Goal: Information Seeking & Learning: Learn about a topic

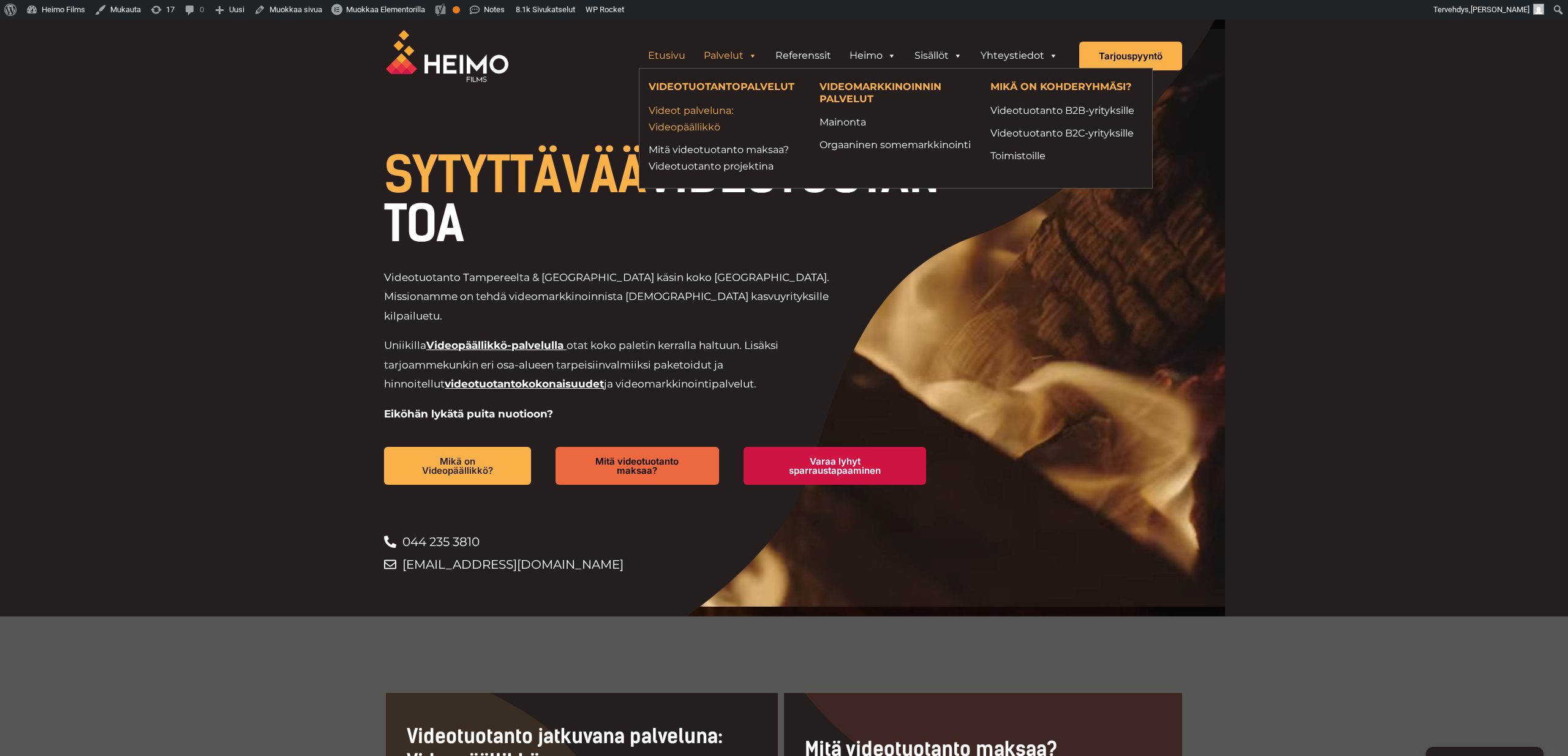
click at [708, 121] on link "Videot palveluna: Videopäällikkö" at bounding box center [724, 118] width 153 height 33
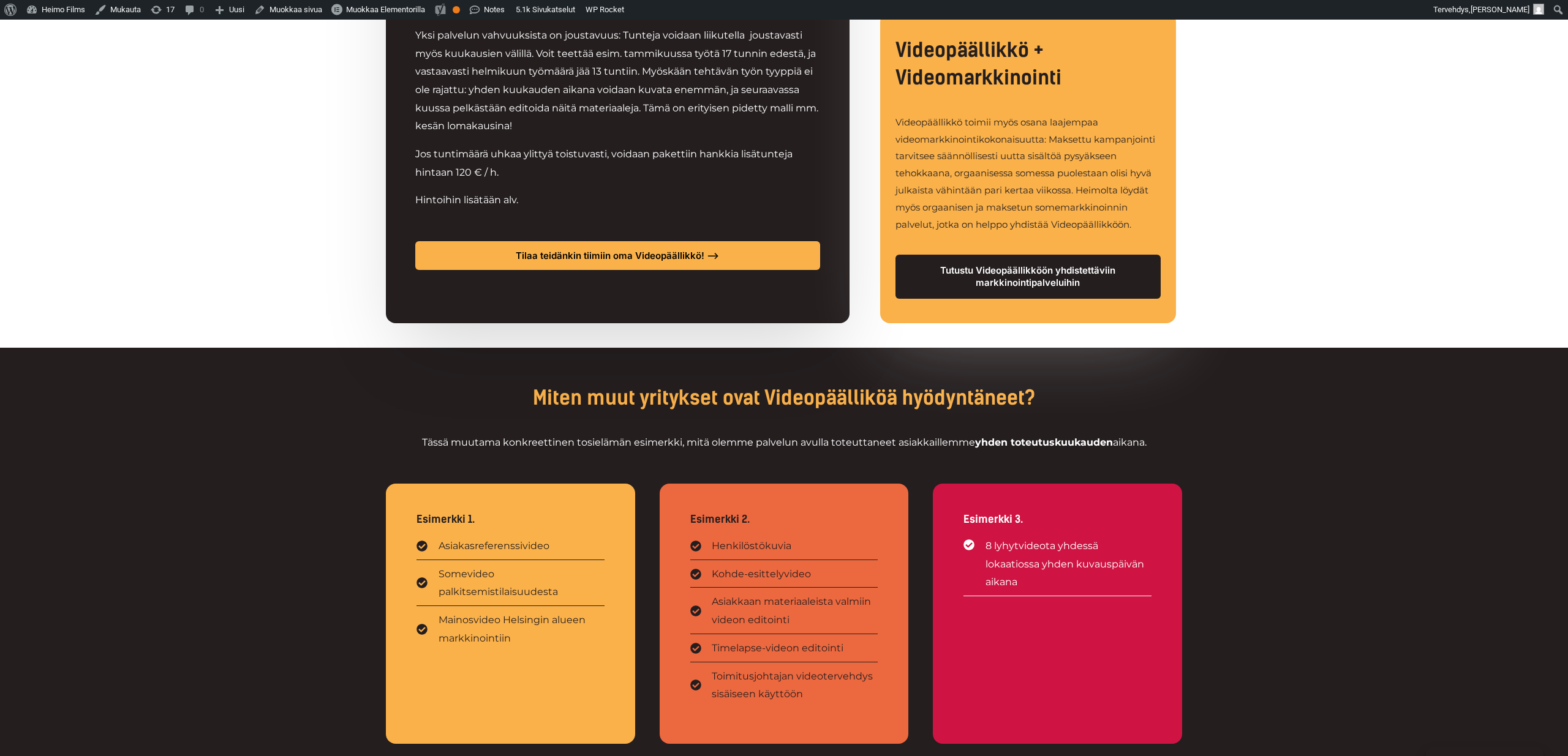
scroll to position [1468, 0]
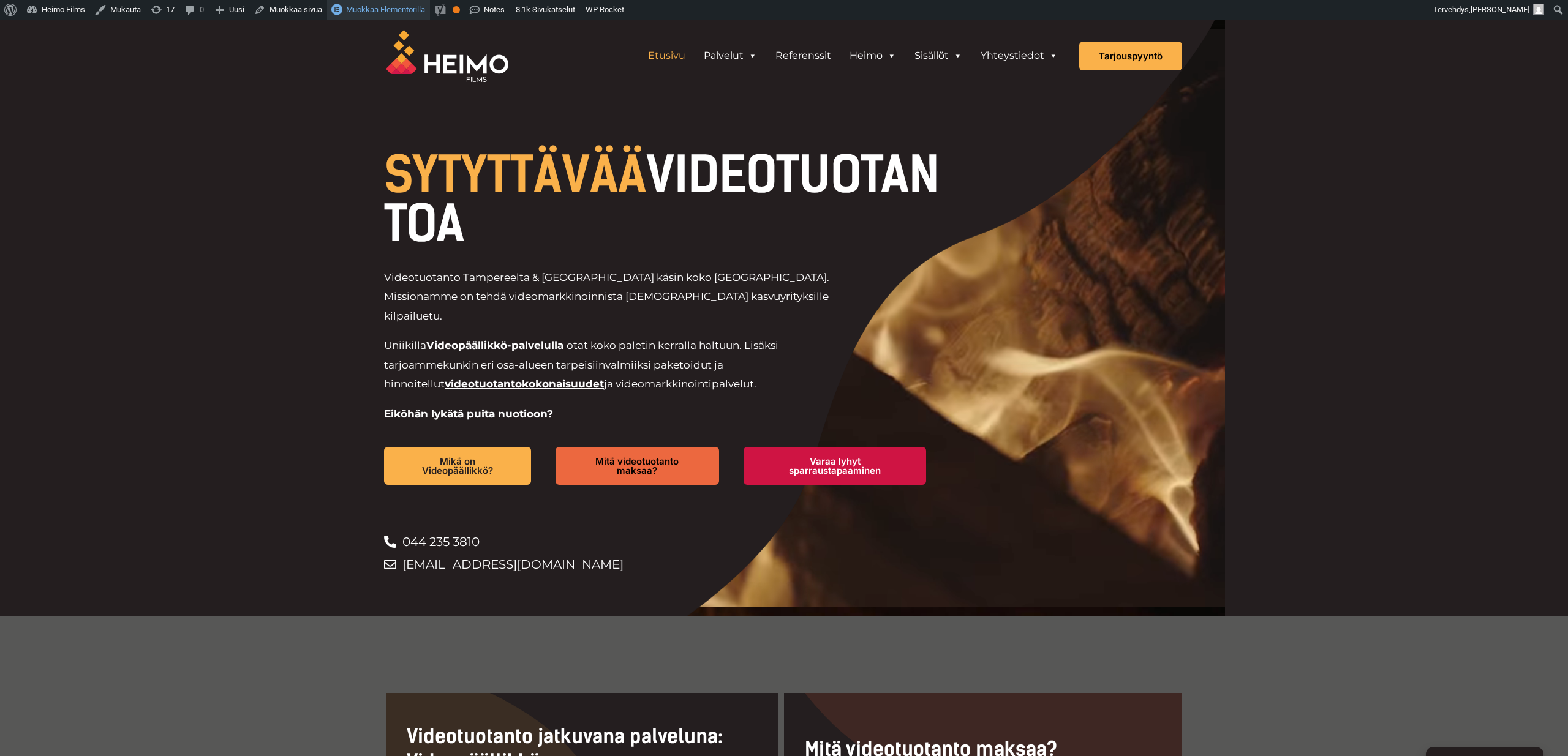
click at [400, 9] on span "Muokkaa Elementorilla" at bounding box center [386, 9] width 79 height 9
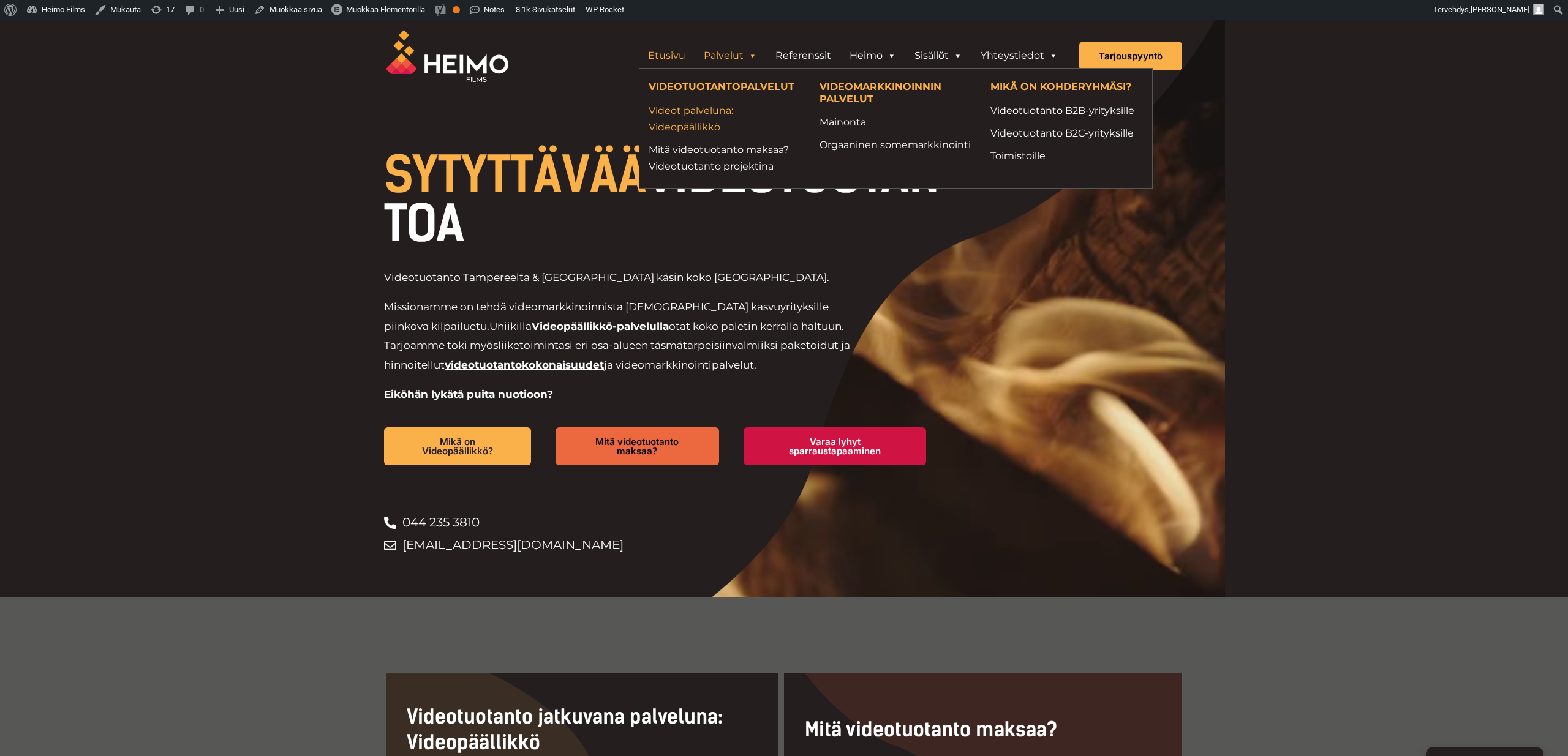
click at [694, 114] on link "Videot palveluna: Videopäällikkö" at bounding box center [724, 118] width 153 height 33
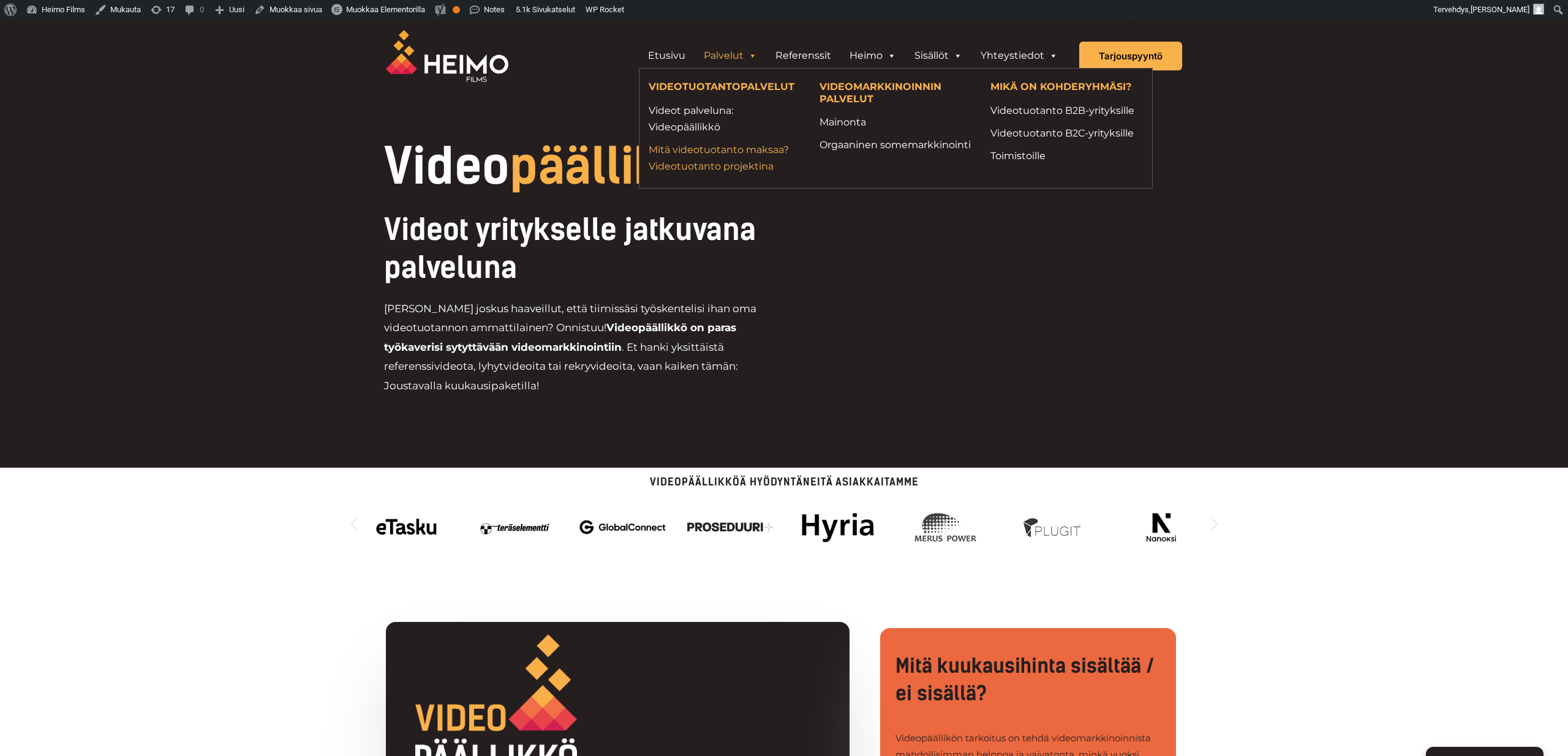
click at [718, 158] on link "Mitä videotuotanto maksaa? Videotuotanto projektina" at bounding box center [724, 158] width 153 height 33
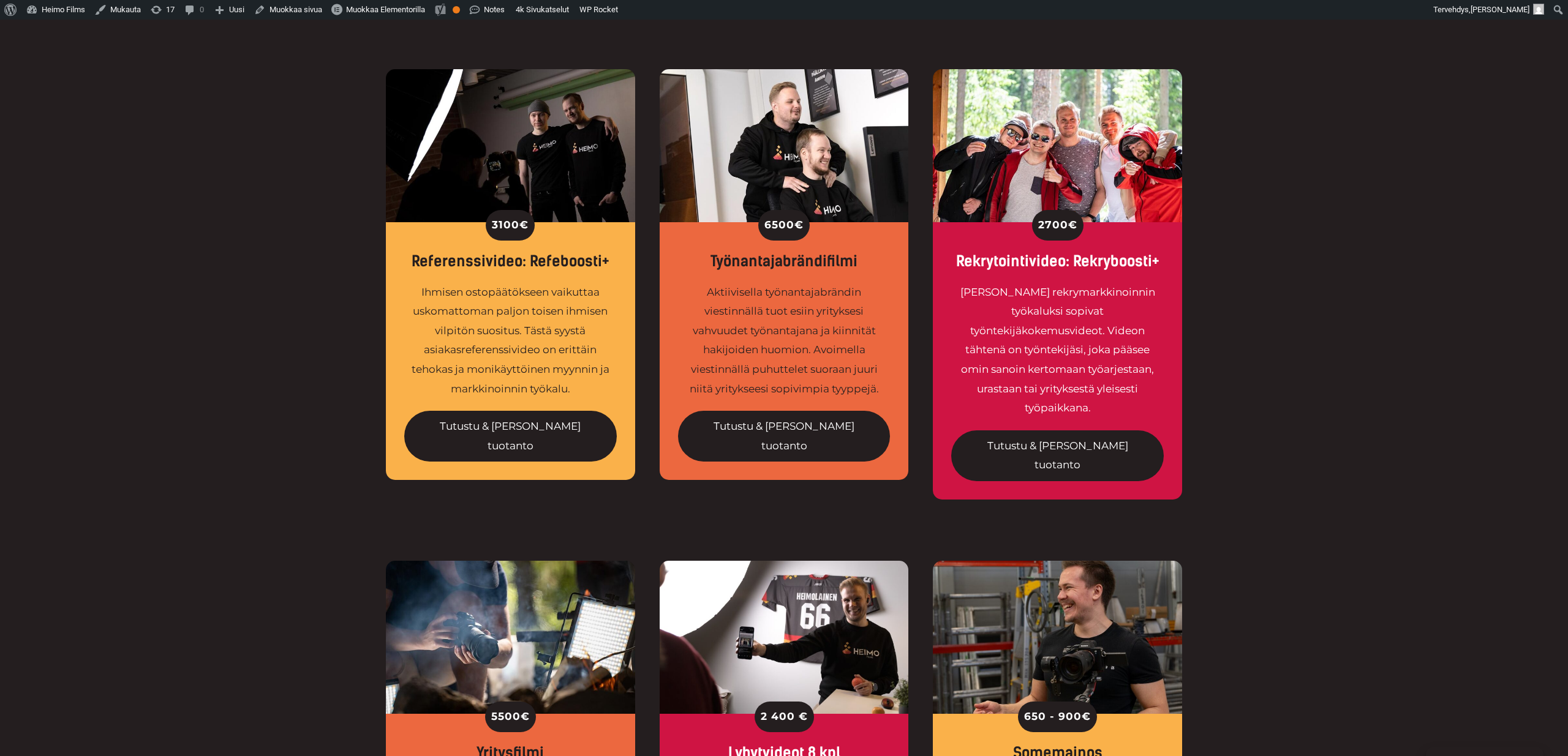
scroll to position [487, 0]
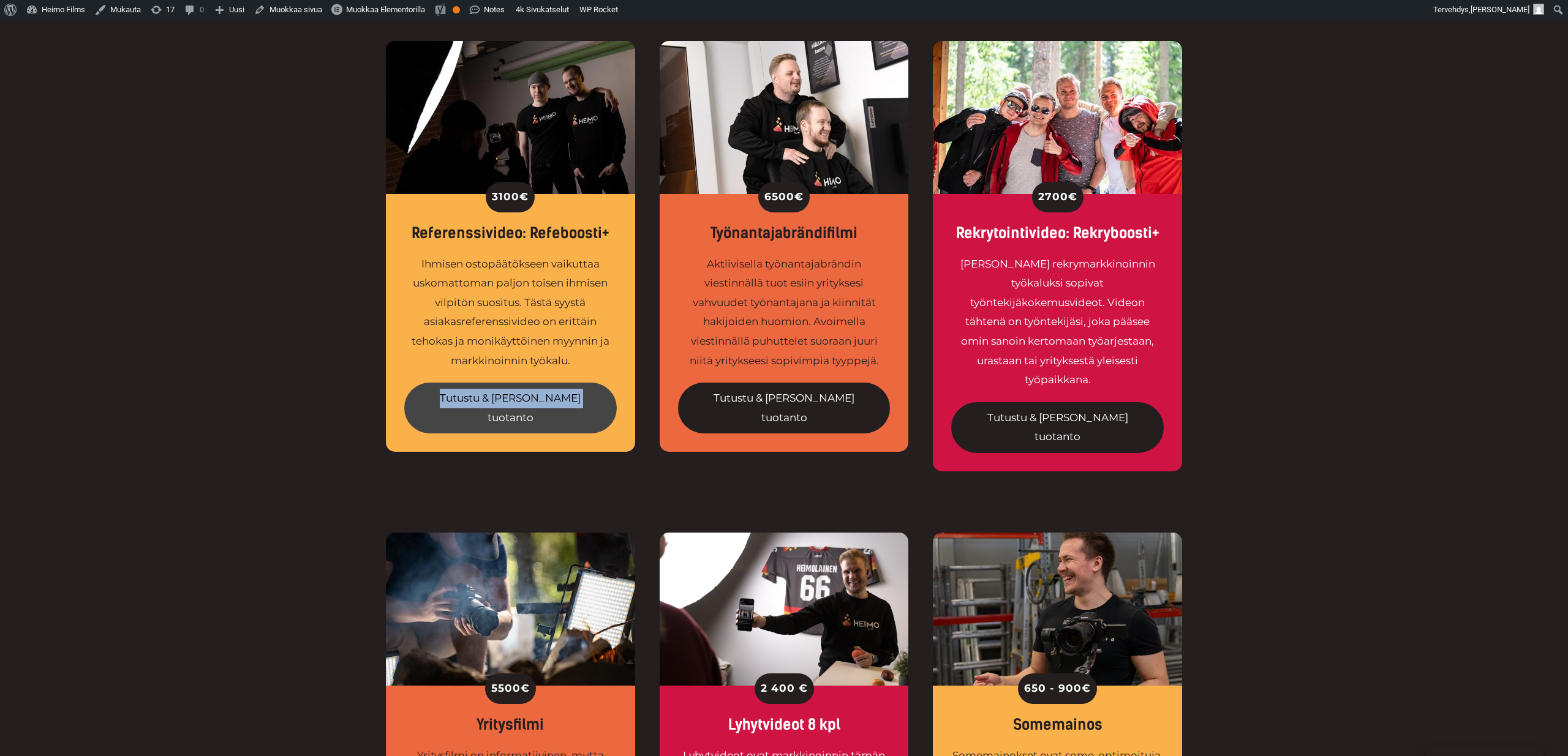
click at [518, 403] on link "Tutustu & tilaa tuotanto" at bounding box center [510, 408] width 212 height 51
click at [331, 443] on div "3100 € Referenssivideo: Refeboosti+ Ihmisen ostopäätökseen vaikuttaa uskomattom…" at bounding box center [784, 255] width 1568 height 552
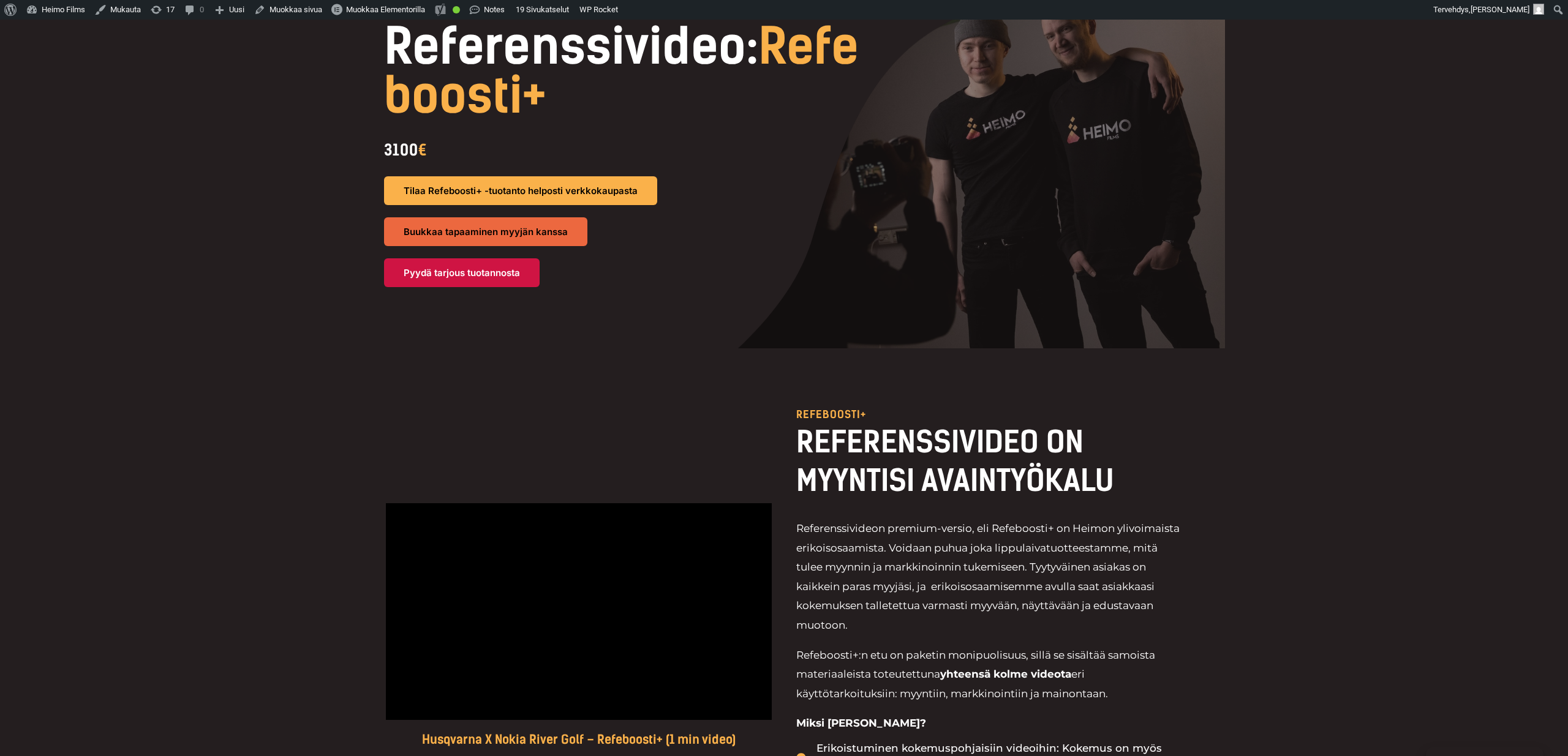
scroll to position [204, 0]
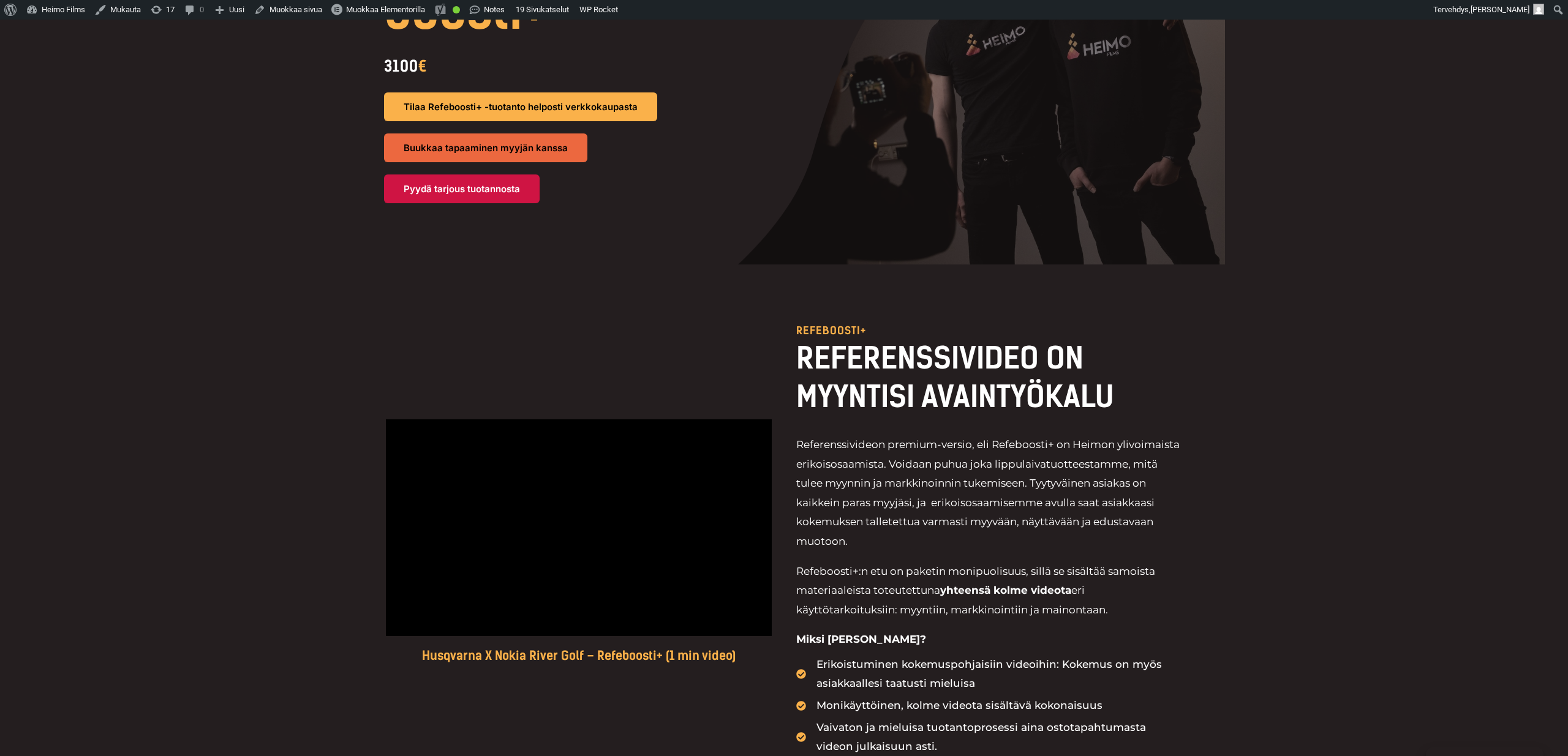
click at [253, 476] on div "Husqvarna X Nokia River Golf – Refeboosti+ (1 min video) Refeboosti+ REFERENSSI…" at bounding box center [784, 540] width 1568 height 552
click at [419, 10] on span "Muokkaa Elementorilla" at bounding box center [386, 9] width 79 height 9
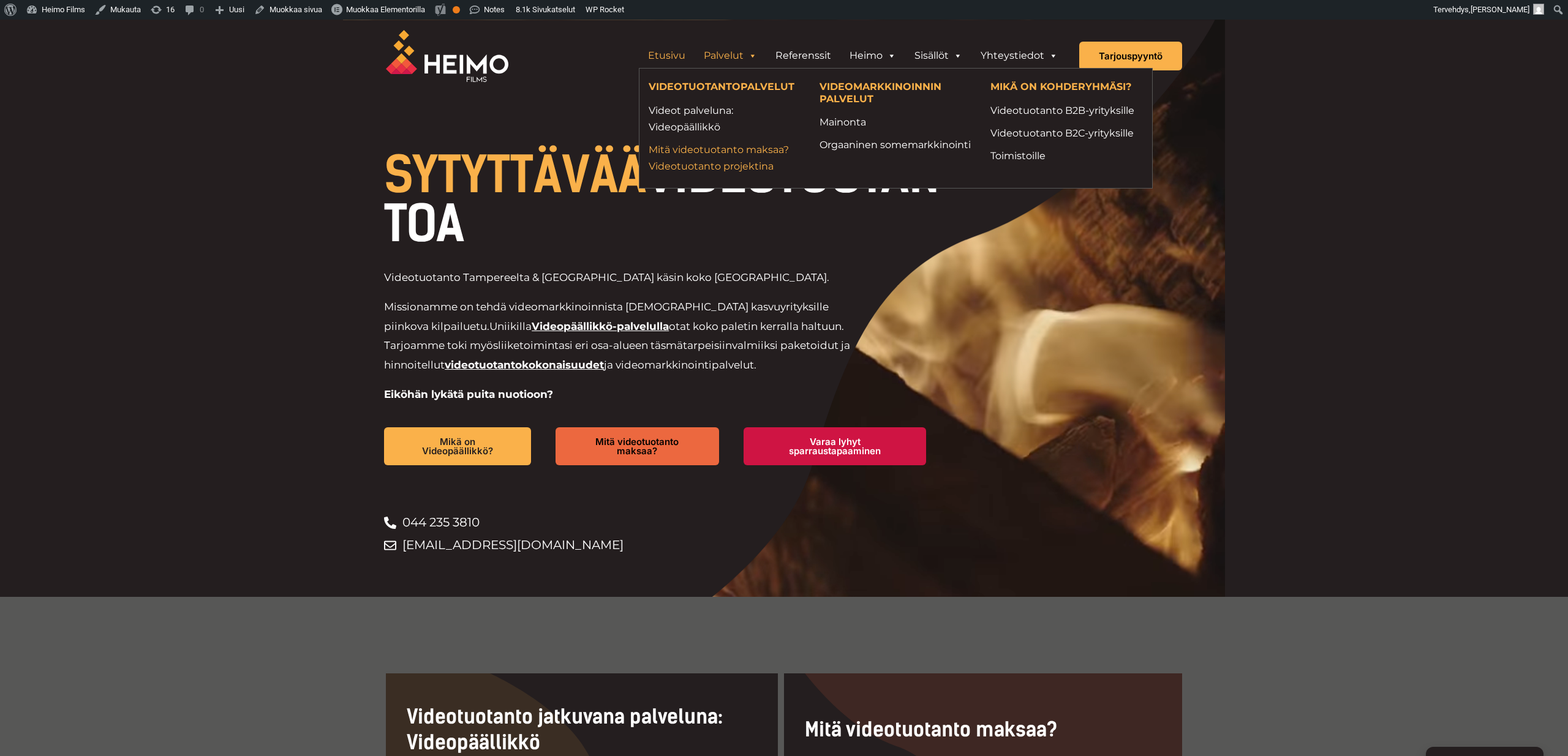
click at [738, 167] on link "Mitä videotuotanto maksaa? Videotuotanto projektina" at bounding box center [724, 158] width 153 height 33
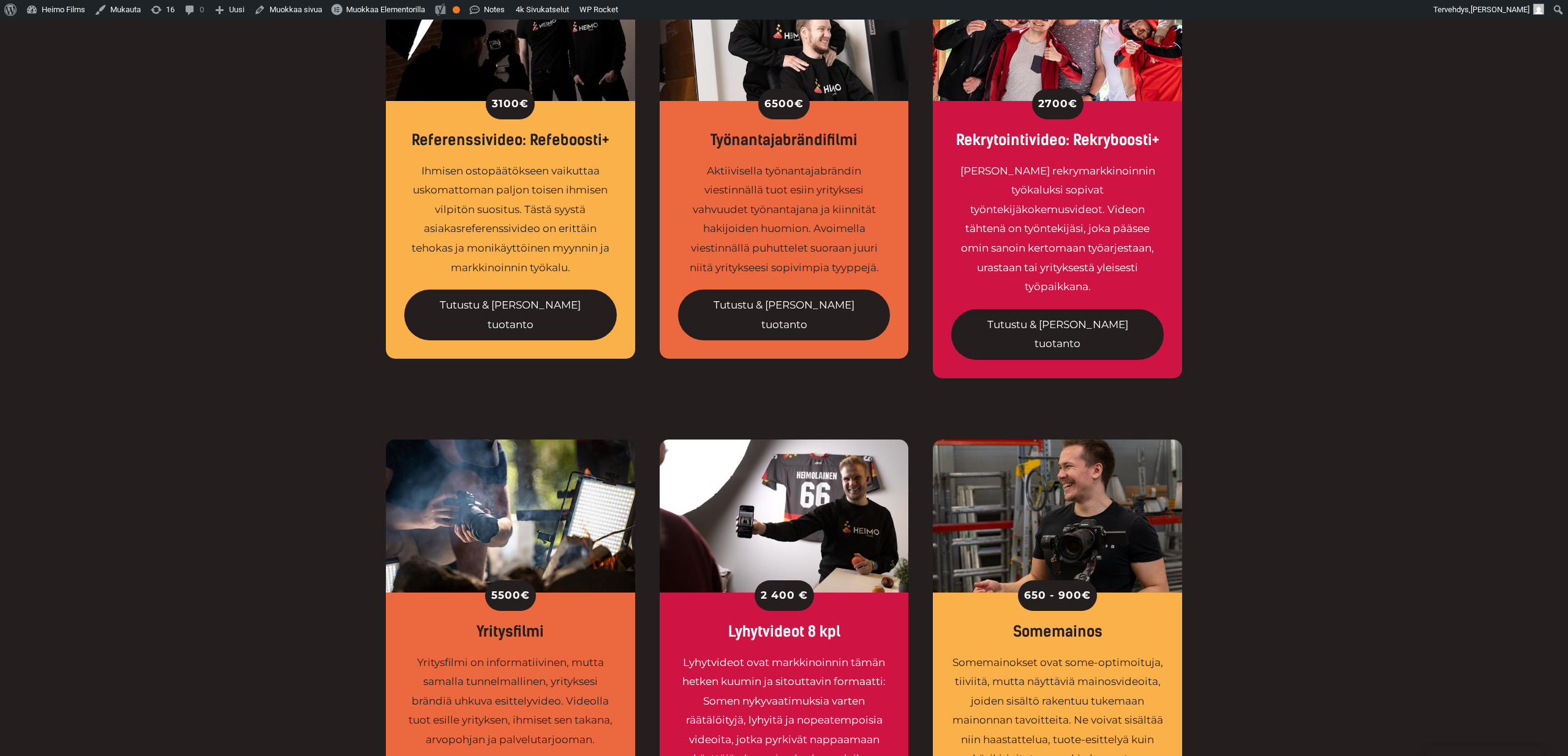
scroll to position [590, 0]
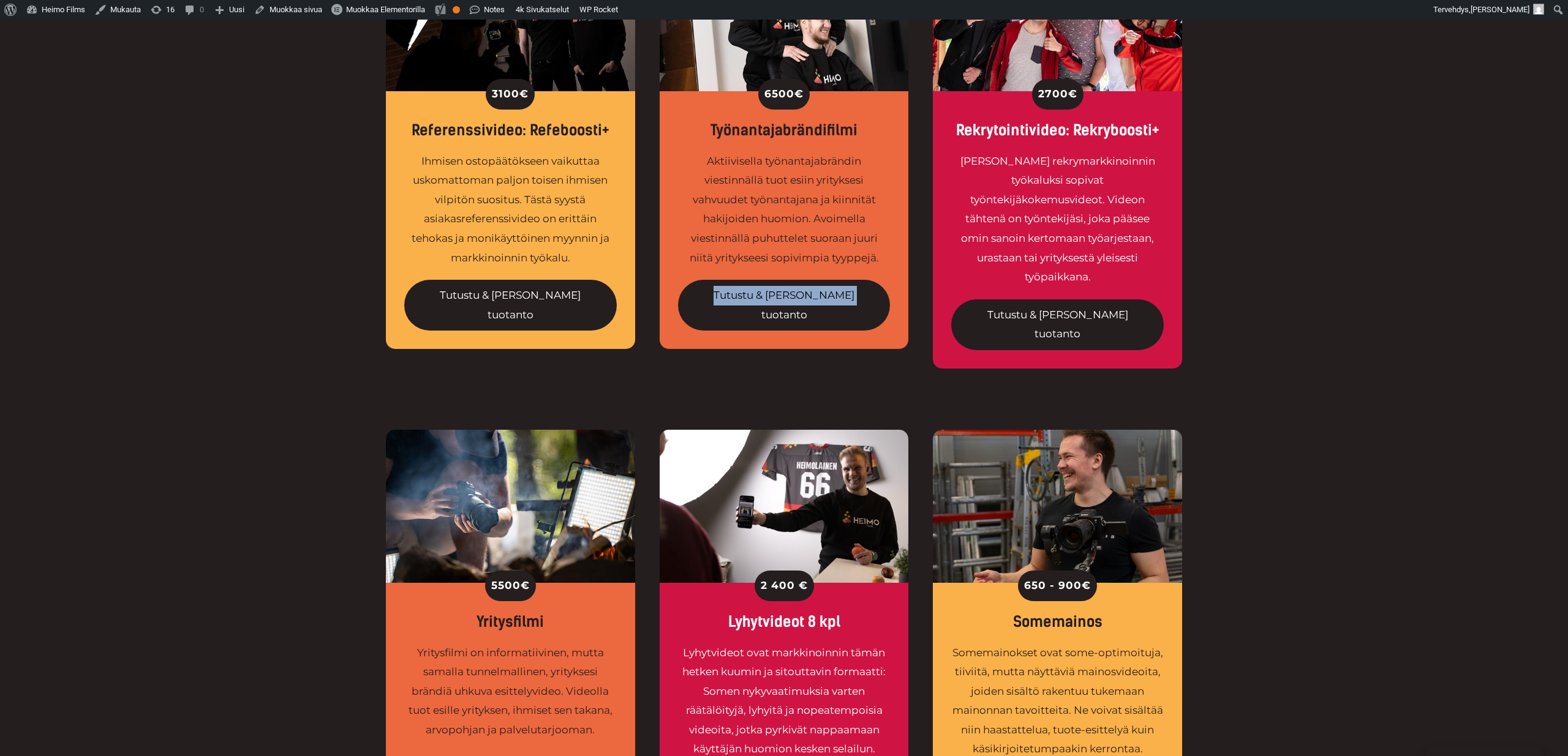
drag, startPoint x: 799, startPoint y: 292, endPoint x: 1220, endPoint y: 8, distance: 507.8
click at [1332, 382] on div "3100 € Referenssivideo: Refeboosti+ Ihmisen ostopäätökseen vaikuttaa uskomattom…" at bounding box center [784, 153] width 1568 height 552
drag, startPoint x: 1076, startPoint y: 297, endPoint x: 1373, endPoint y: 5, distance: 416.5
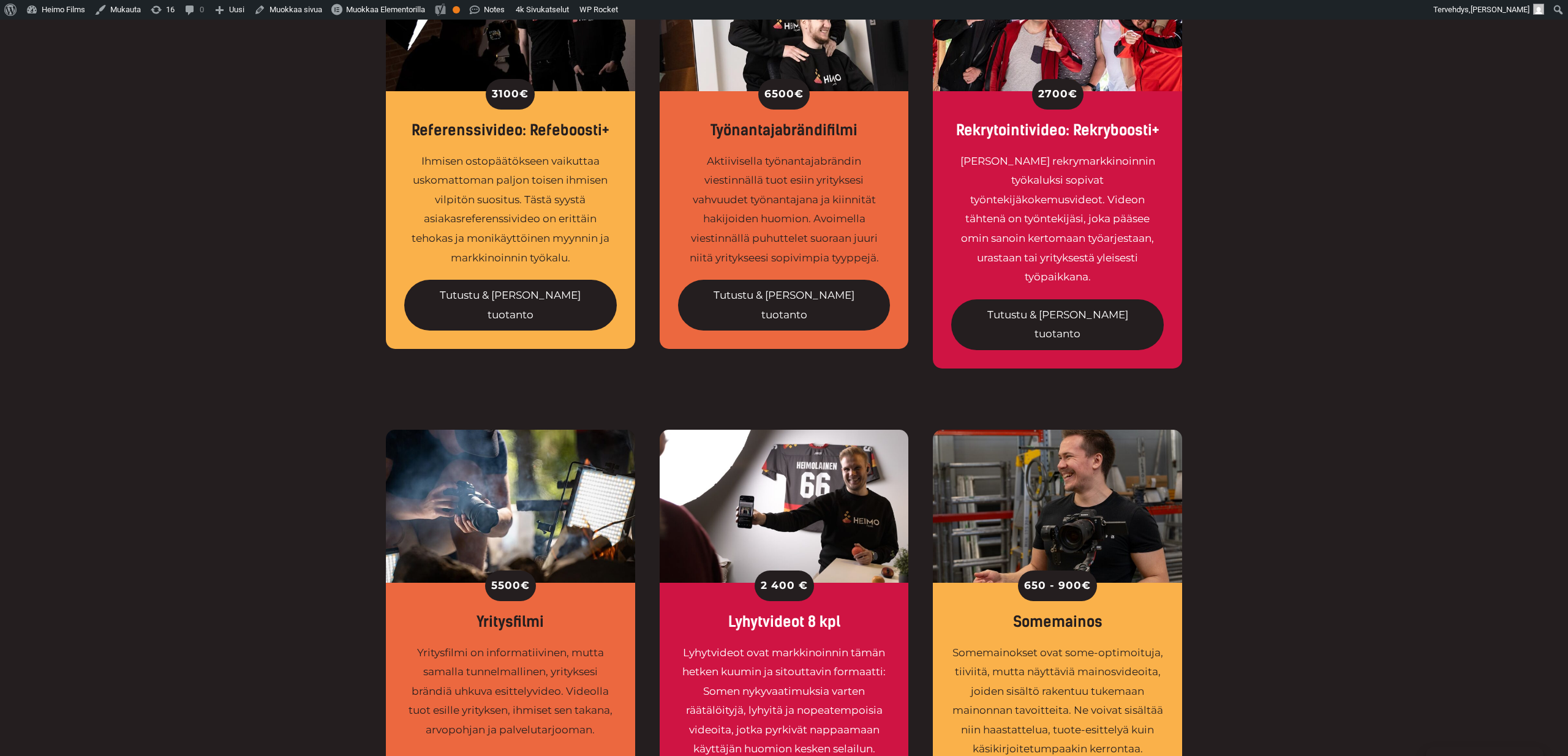
click at [1339, 378] on div "3100 € Referenssivideo: Refeboosti+ Ihmisen ostopäätökseen vaikuttaa uskomattom…" at bounding box center [784, 153] width 1568 height 552
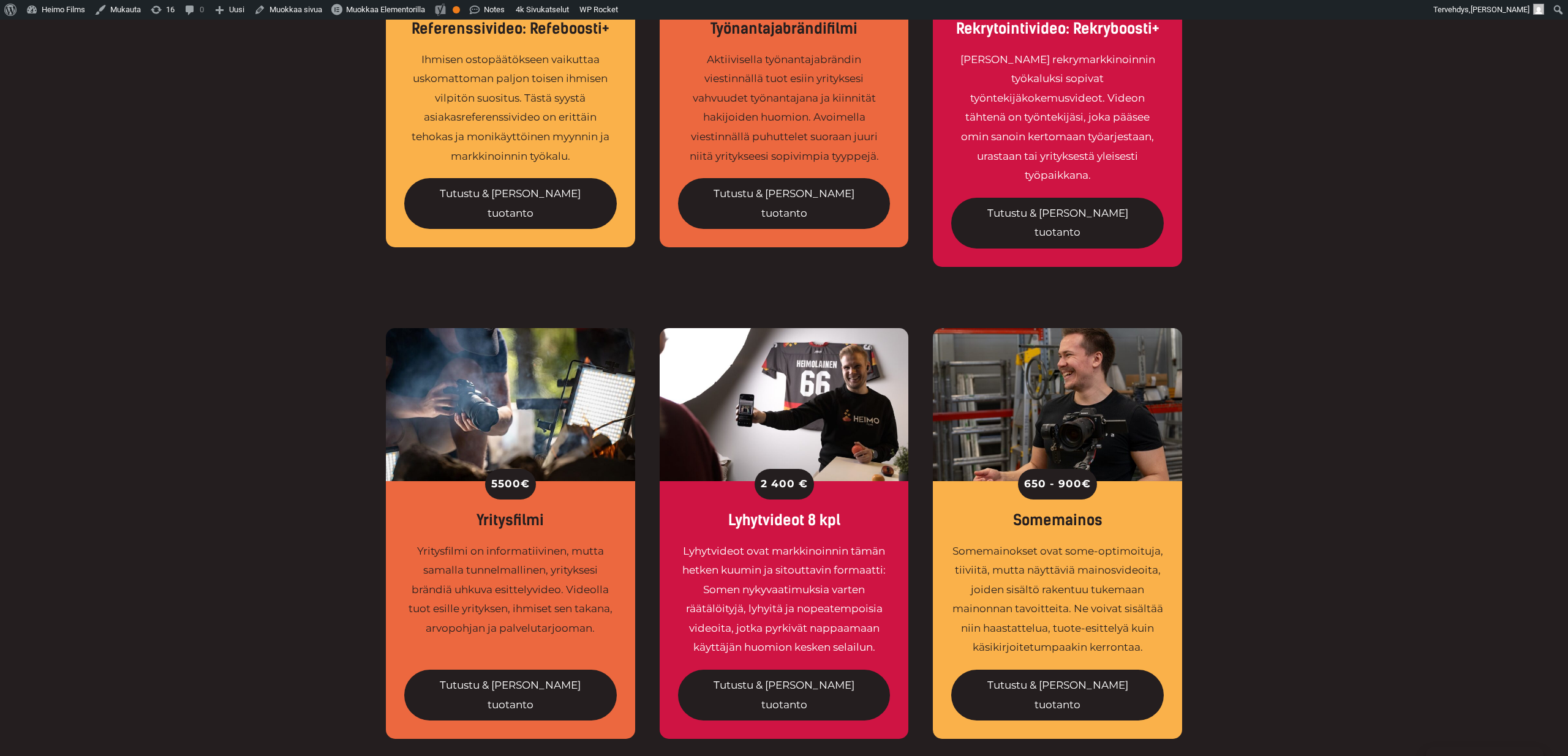
scroll to position [905, 0]
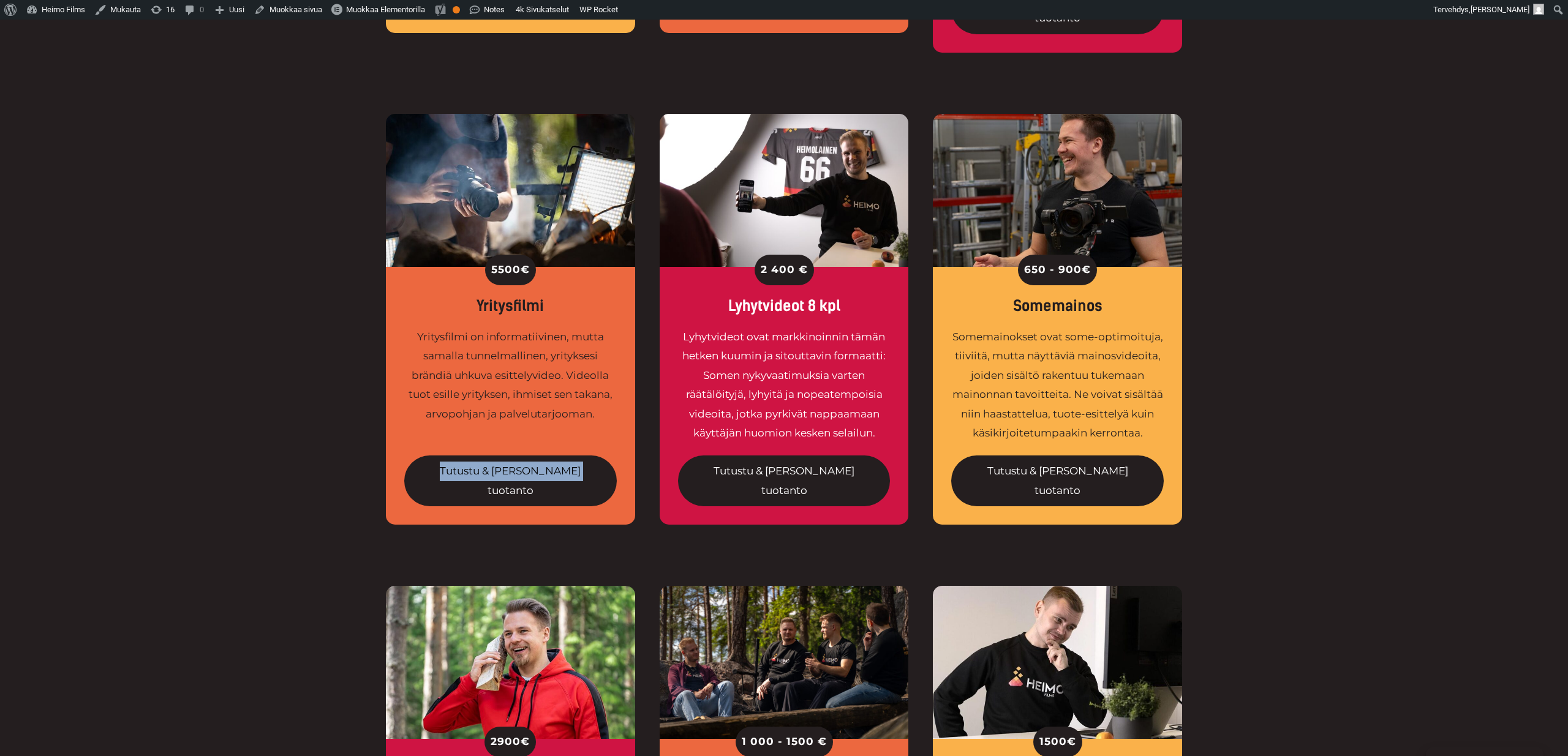
drag, startPoint x: 463, startPoint y: 437, endPoint x: 1084, endPoint y: 1, distance: 758.8
click at [1237, 395] on div "5500 € Yritysfilmi Yritysfilmi on informatiivinen, mutta samalla tunnelmallinen…" at bounding box center [784, 349] width 1568 height 472
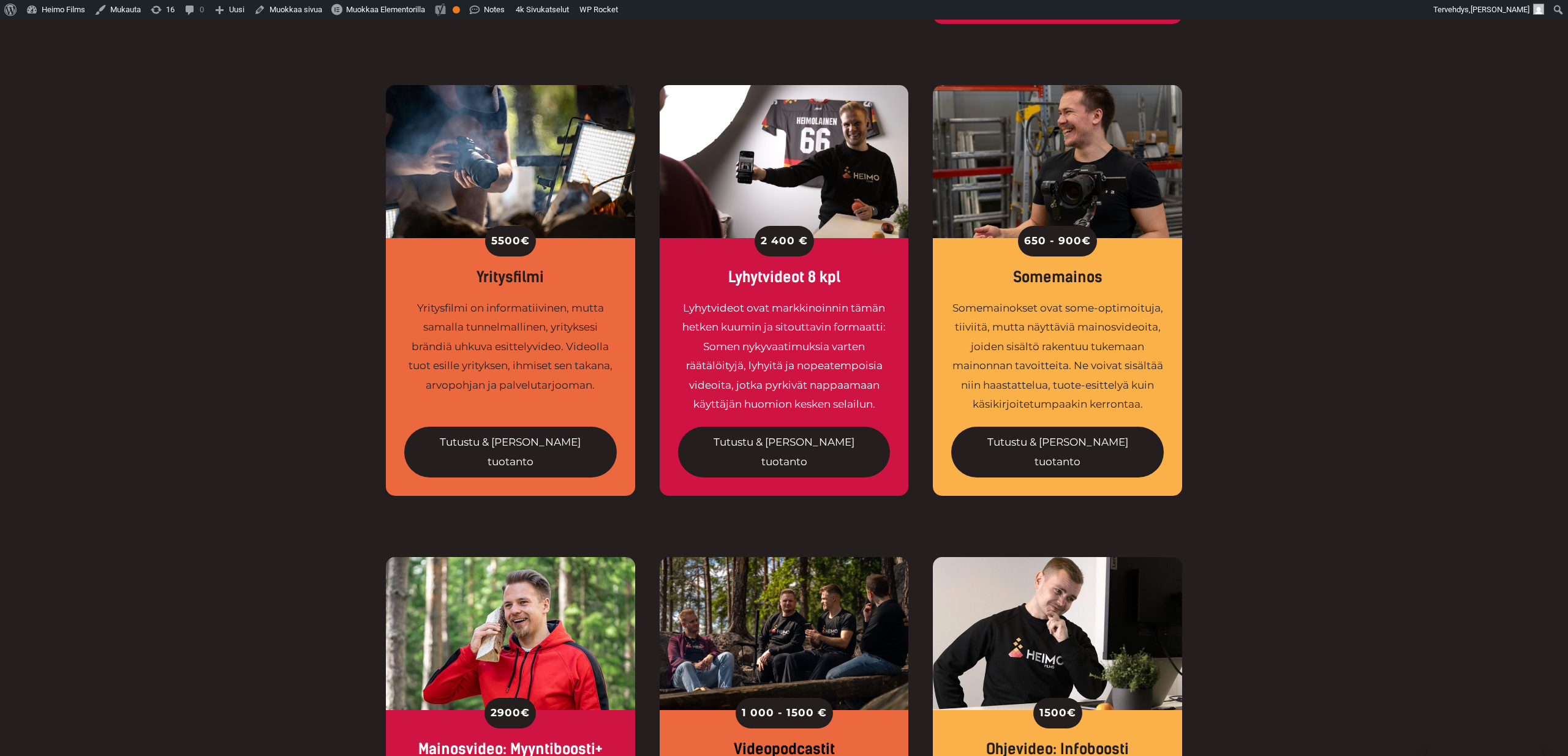
scroll to position [954, 0]
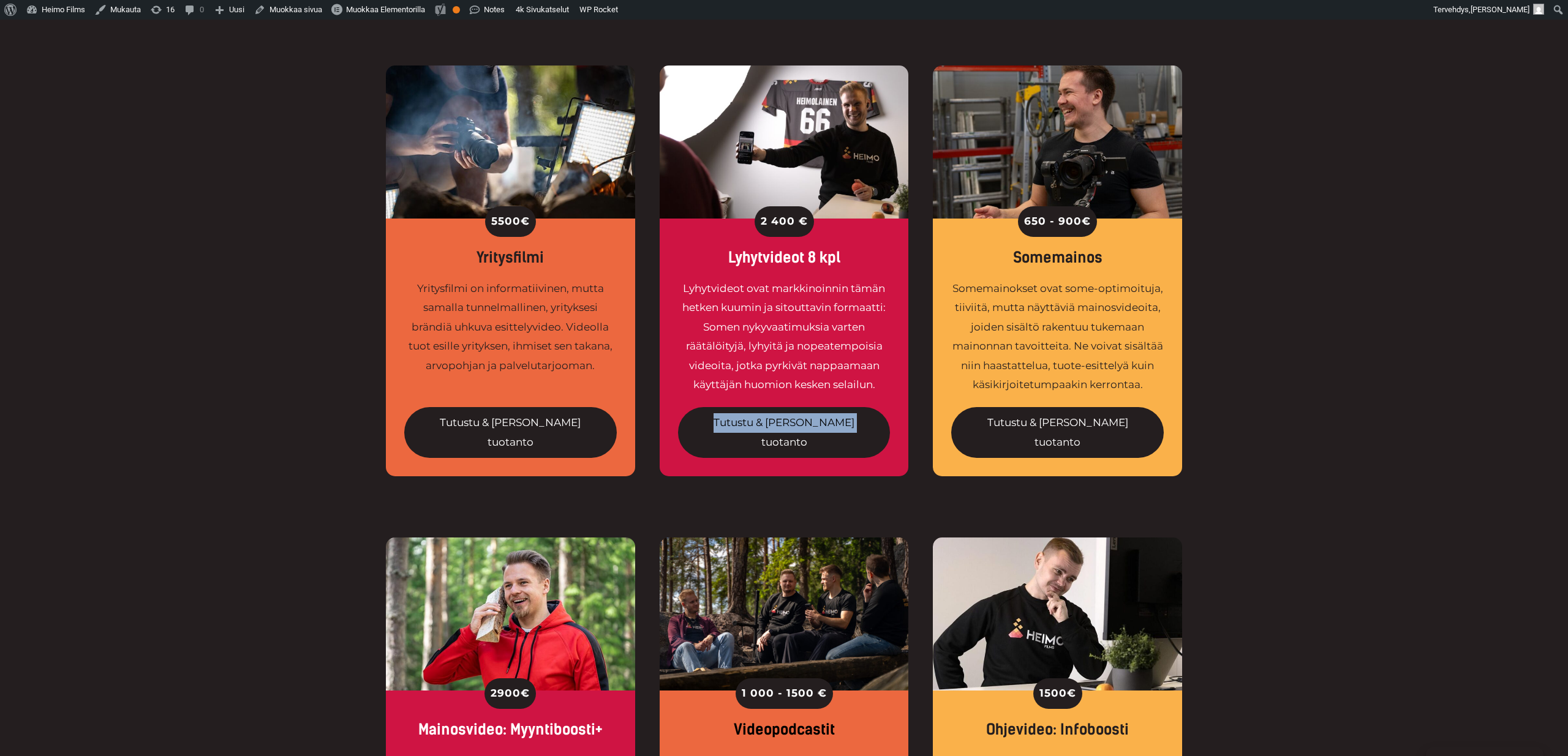
drag, startPoint x: 751, startPoint y: 389, endPoint x: 1094, endPoint y: 86, distance: 457.7
drag, startPoint x: 1070, startPoint y: 384, endPoint x: 1345, endPoint y: 5, distance: 468.3
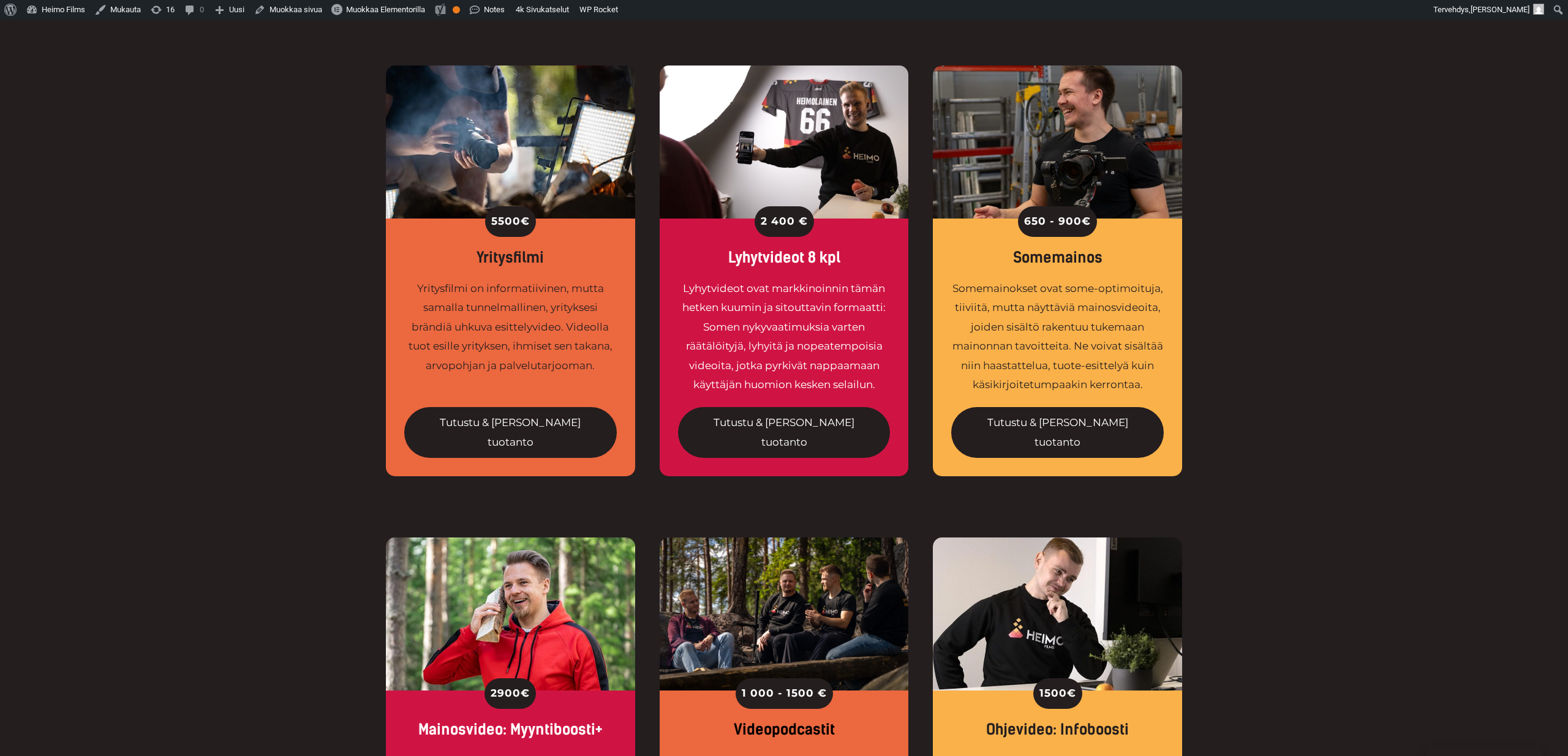
click at [1356, 411] on div "5500 € Yritysfilmi Yritysfilmi on informatiivinen, mutta samalla tunnelmallinen…" at bounding box center [784, 301] width 1568 height 472
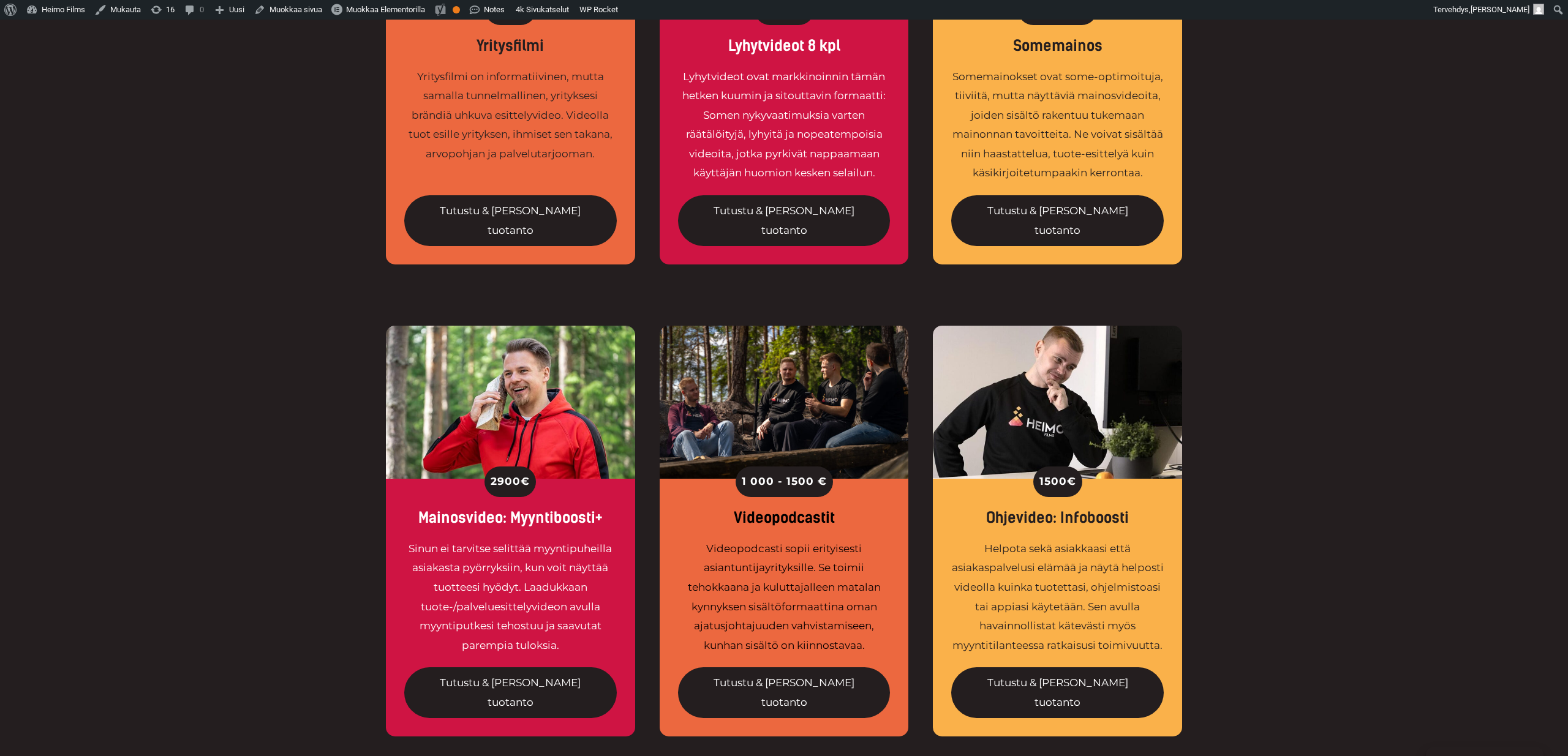
scroll to position [1488, 0]
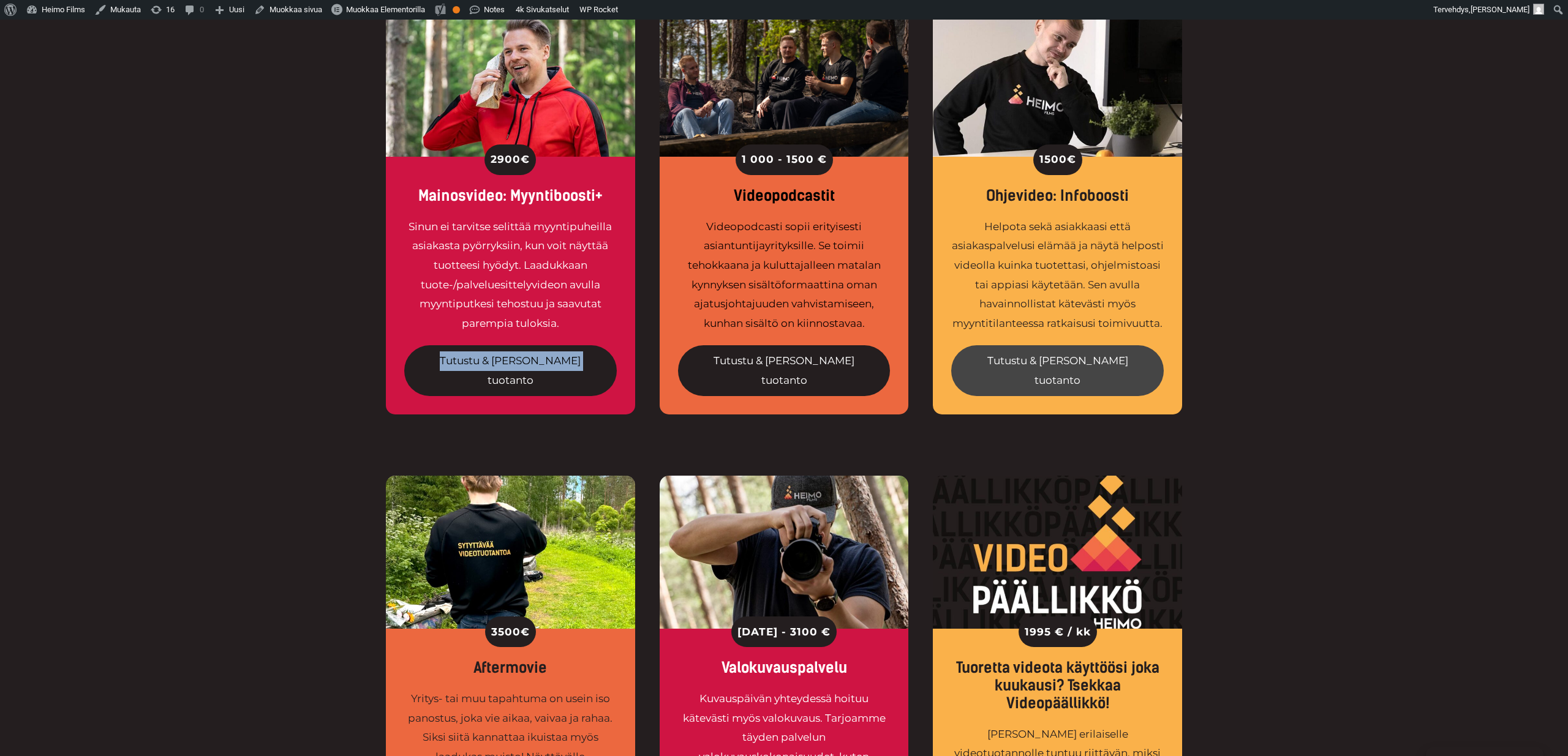
click at [0, 0] on body "Hallinnoi evästeitä Sivuston parhaan käyttökokemuksen tarjoamiseksi käytämme te…" at bounding box center [784, 559] width 1568 height 4055
click at [1282, 476] on div "3500 € Aftermovie Yritys- tai muu tapahtuma on usein iso panostus, joka vie aik…" at bounding box center [784, 711] width 1568 height 472
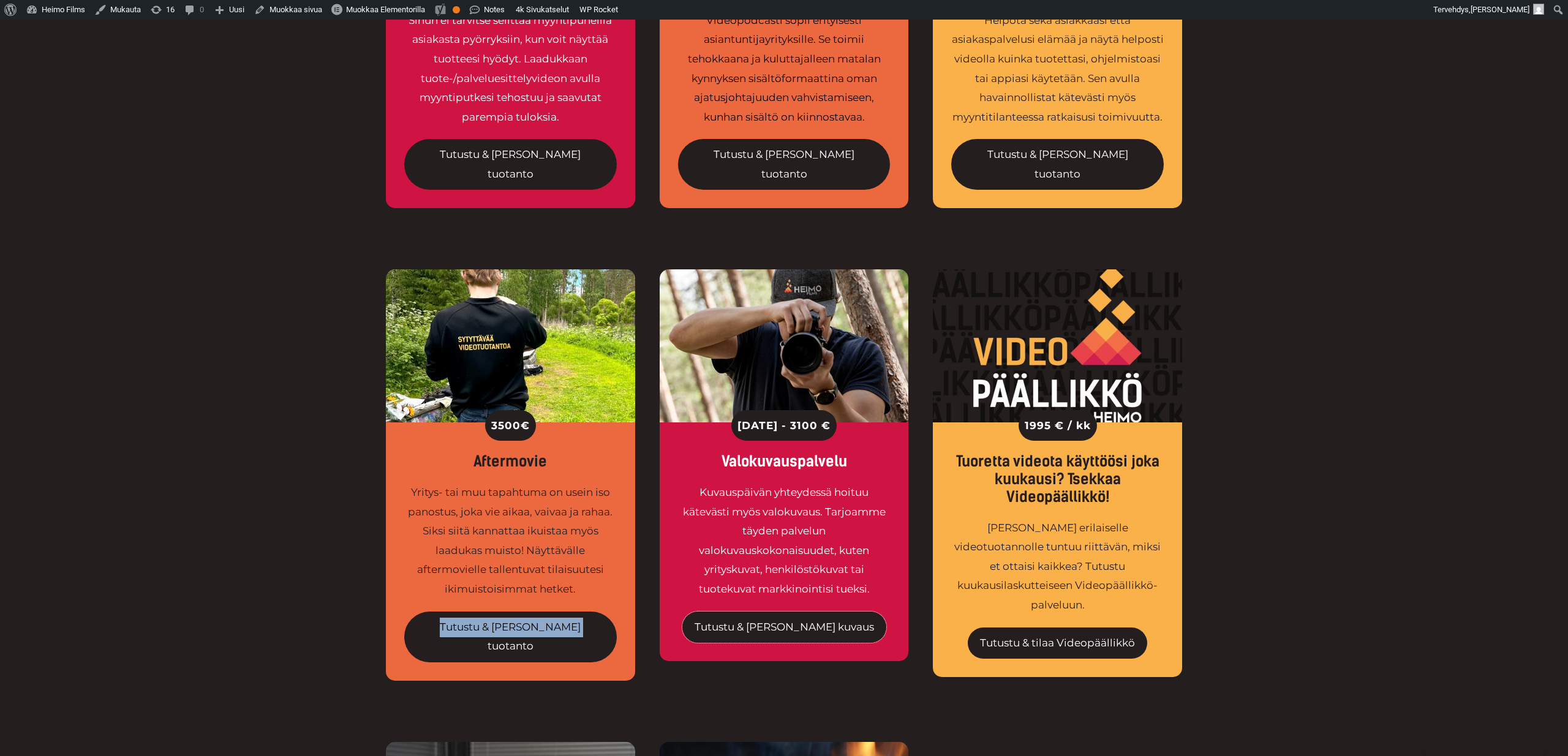
scroll to position [1749, 0]
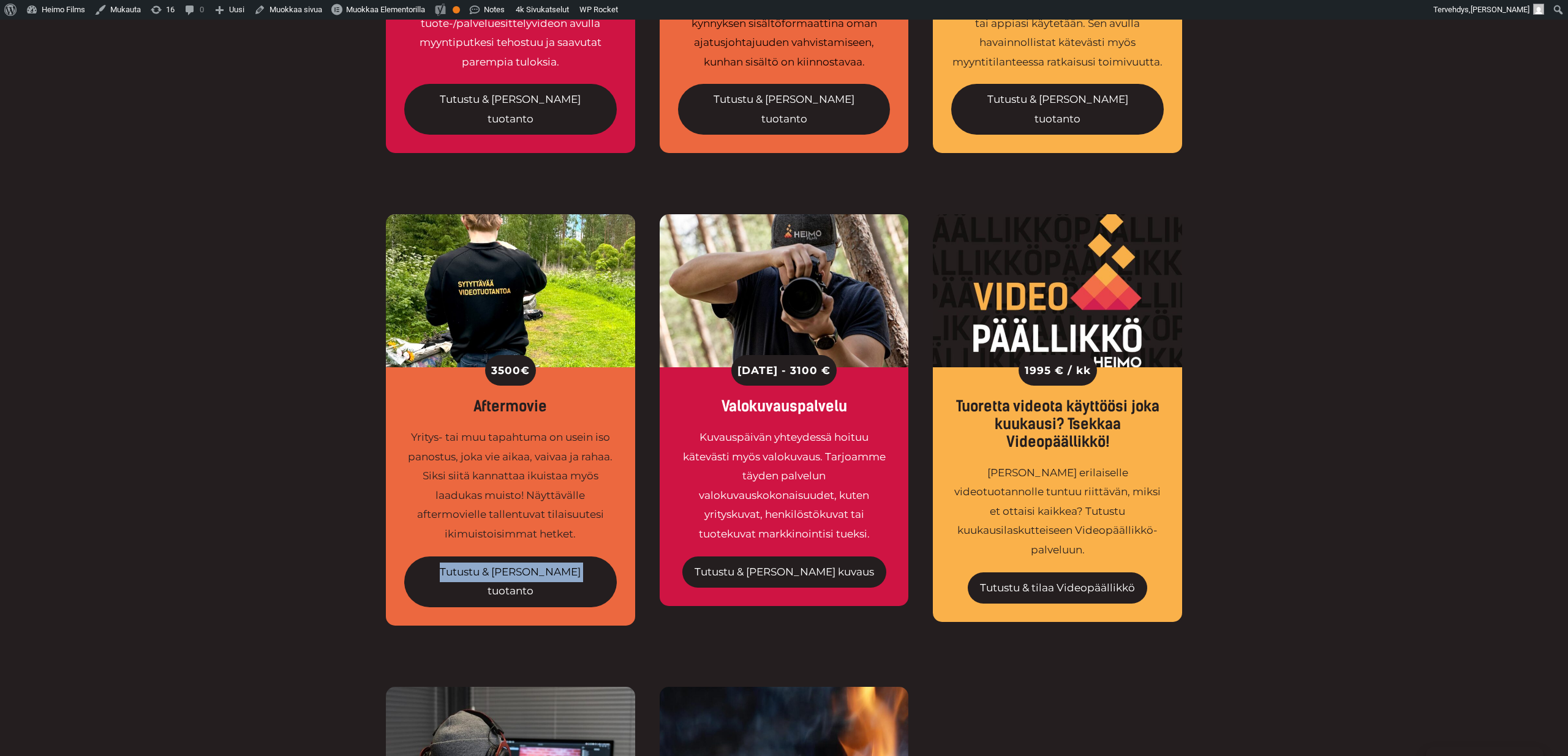
drag, startPoint x: 789, startPoint y: 639, endPoint x: 1355, endPoint y: 5, distance: 849.9
click at [0, 0] on body "Hallinnoi evästeitä Sivuston parhaan käyttökokemuksen tarjoamiseksi käytämme te…" at bounding box center [784, 297] width 1568 height 4055
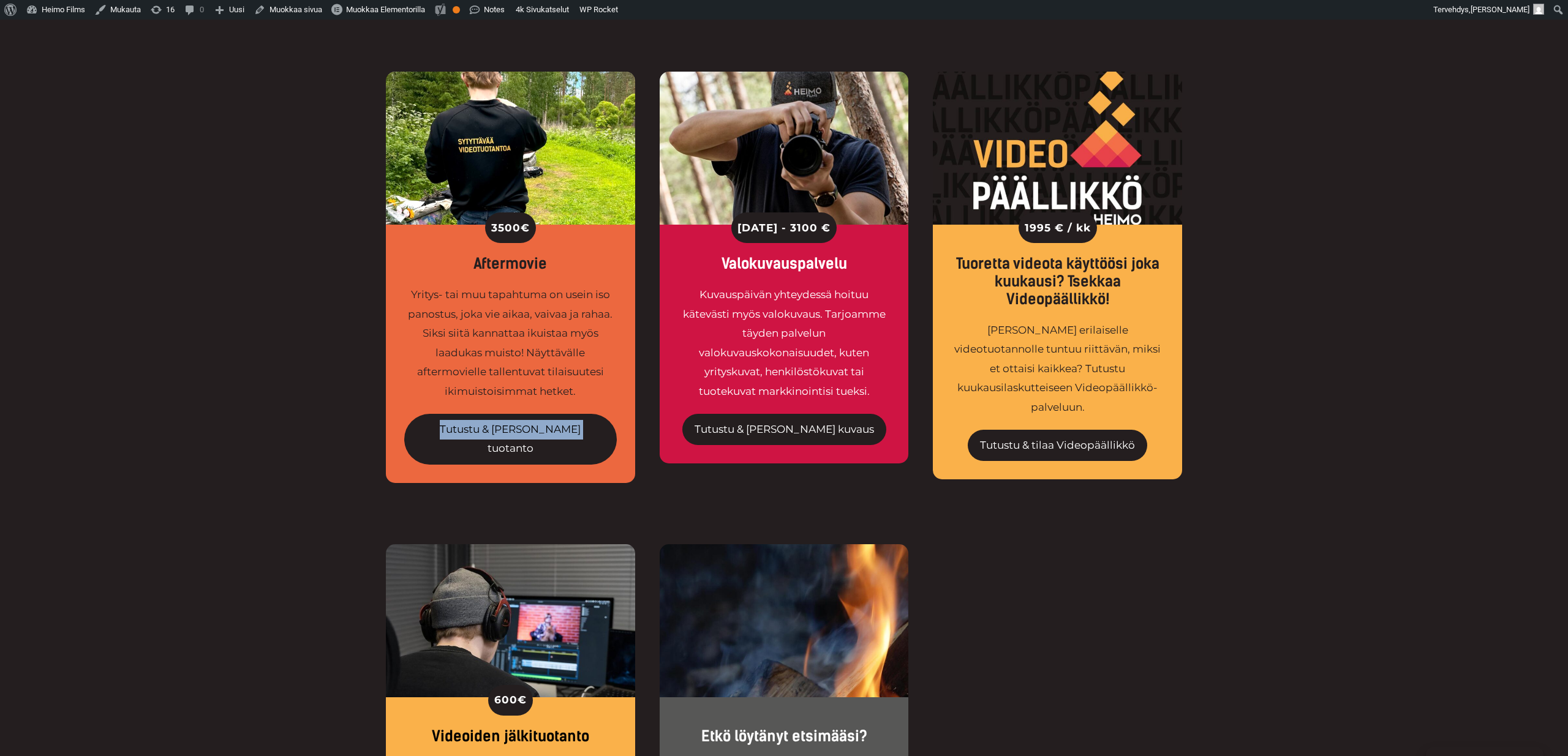
click at [349, 544] on div "600 € Videoiden jälkituotanto Jokaisen puhelimella saa kuvattua videokuvaa, mut…" at bounding box center [784, 770] width 1568 height 453
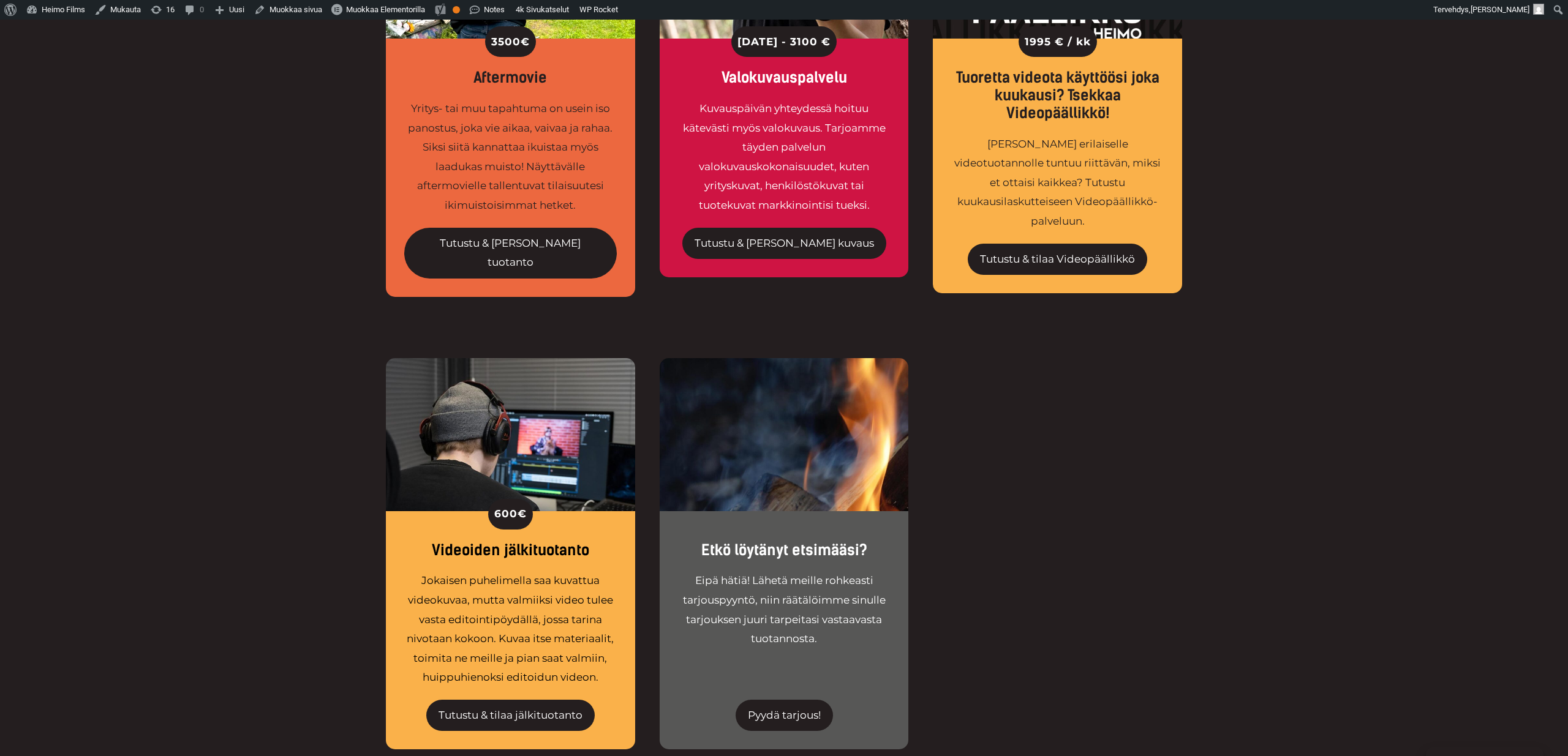
scroll to position [2108, 0]
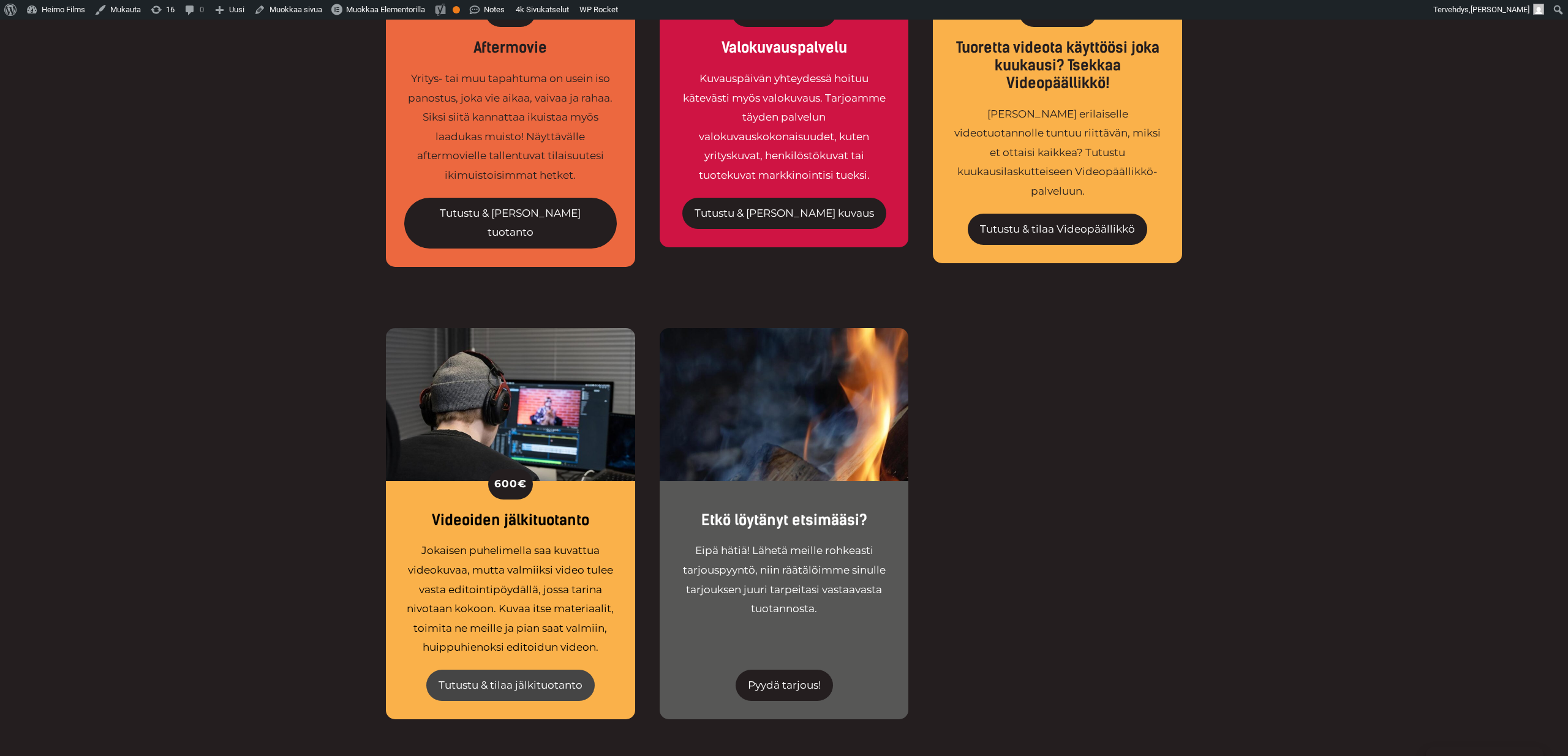
click at [506, 670] on link "Tutustu & tilaa jälkituotanto" at bounding box center [510, 686] width 168 height 32
click at [318, 609] on div "600 € Videoiden jälkituotanto Jokaisen puhelimella saa kuvattua videokuvaa, mut…" at bounding box center [784, 554] width 1568 height 453
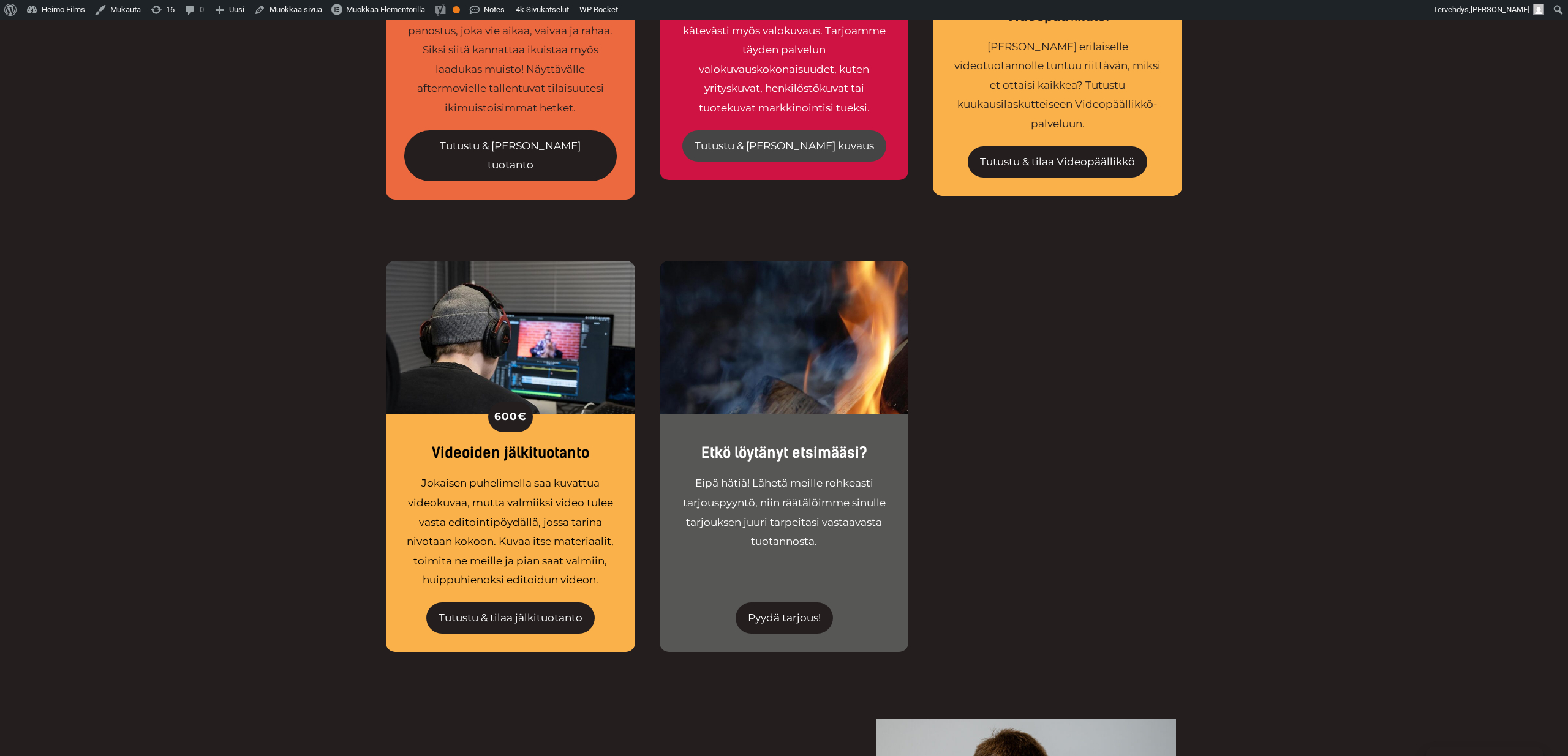
click at [765, 130] on link "Tutustu & tilaa kuvaus" at bounding box center [784, 146] width 204 height 32
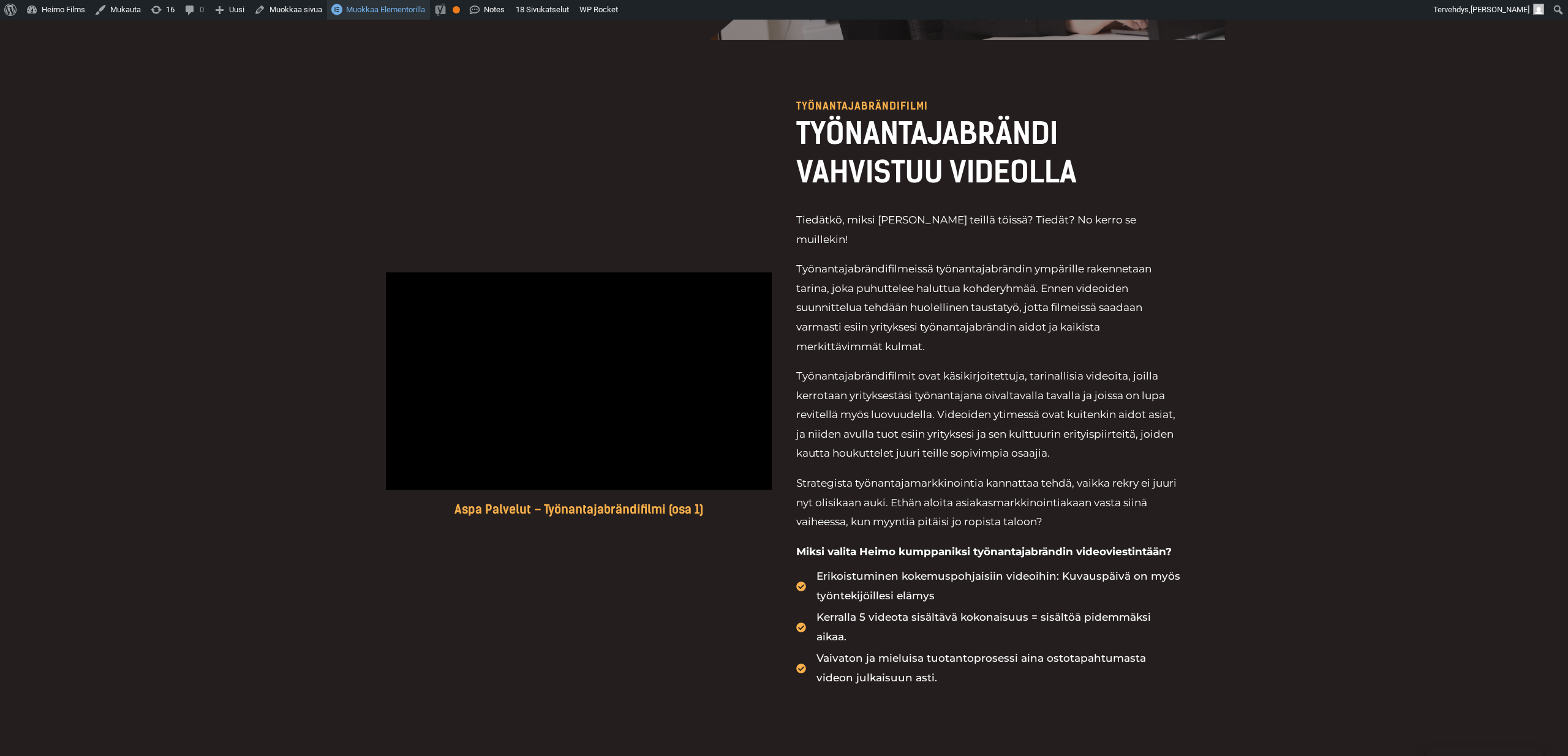
click at [373, 7] on span "Muokkaa Elementorilla" at bounding box center [386, 9] width 79 height 9
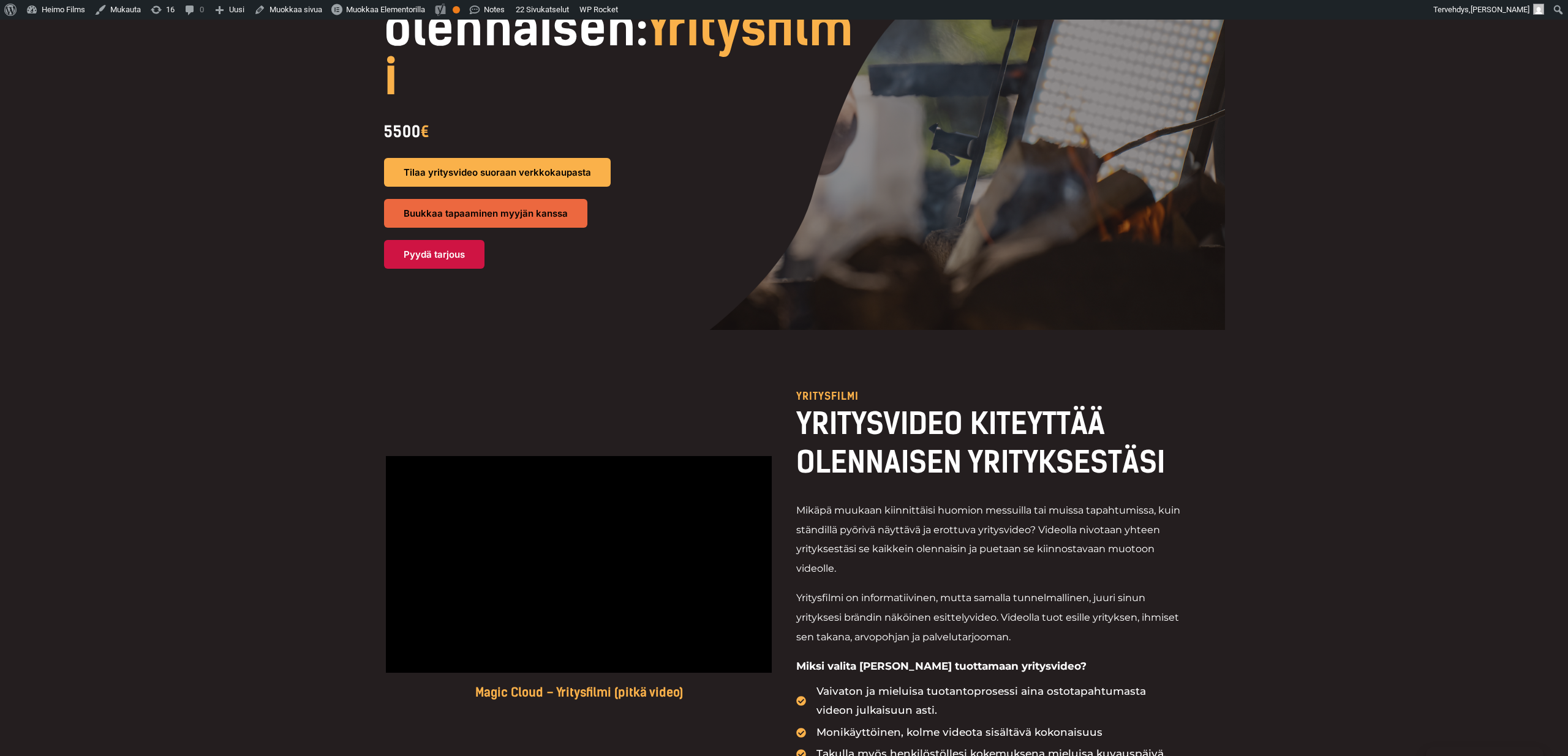
scroll to position [107, 0]
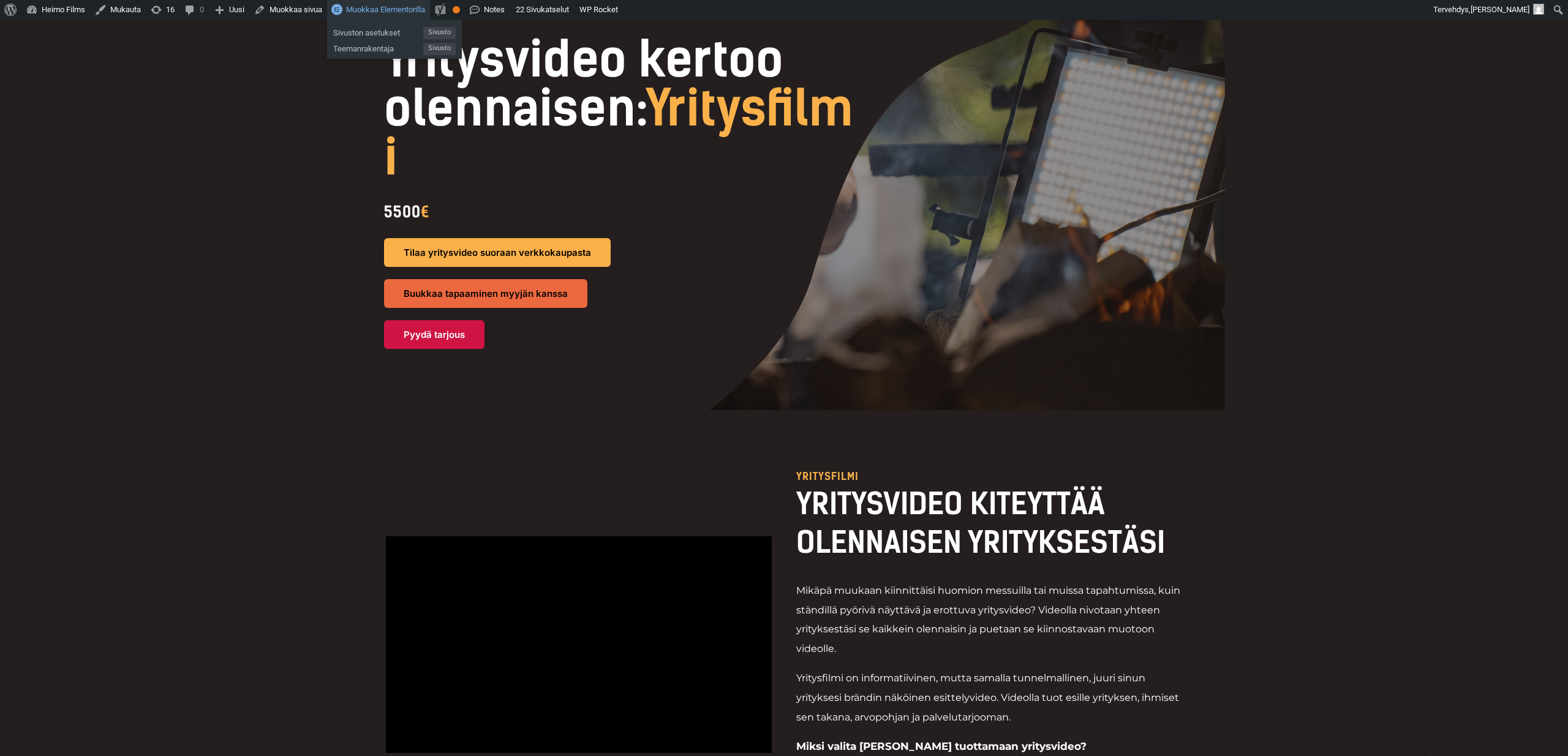
click at [398, 9] on span "Muokkaa Elementorilla" at bounding box center [386, 9] width 79 height 9
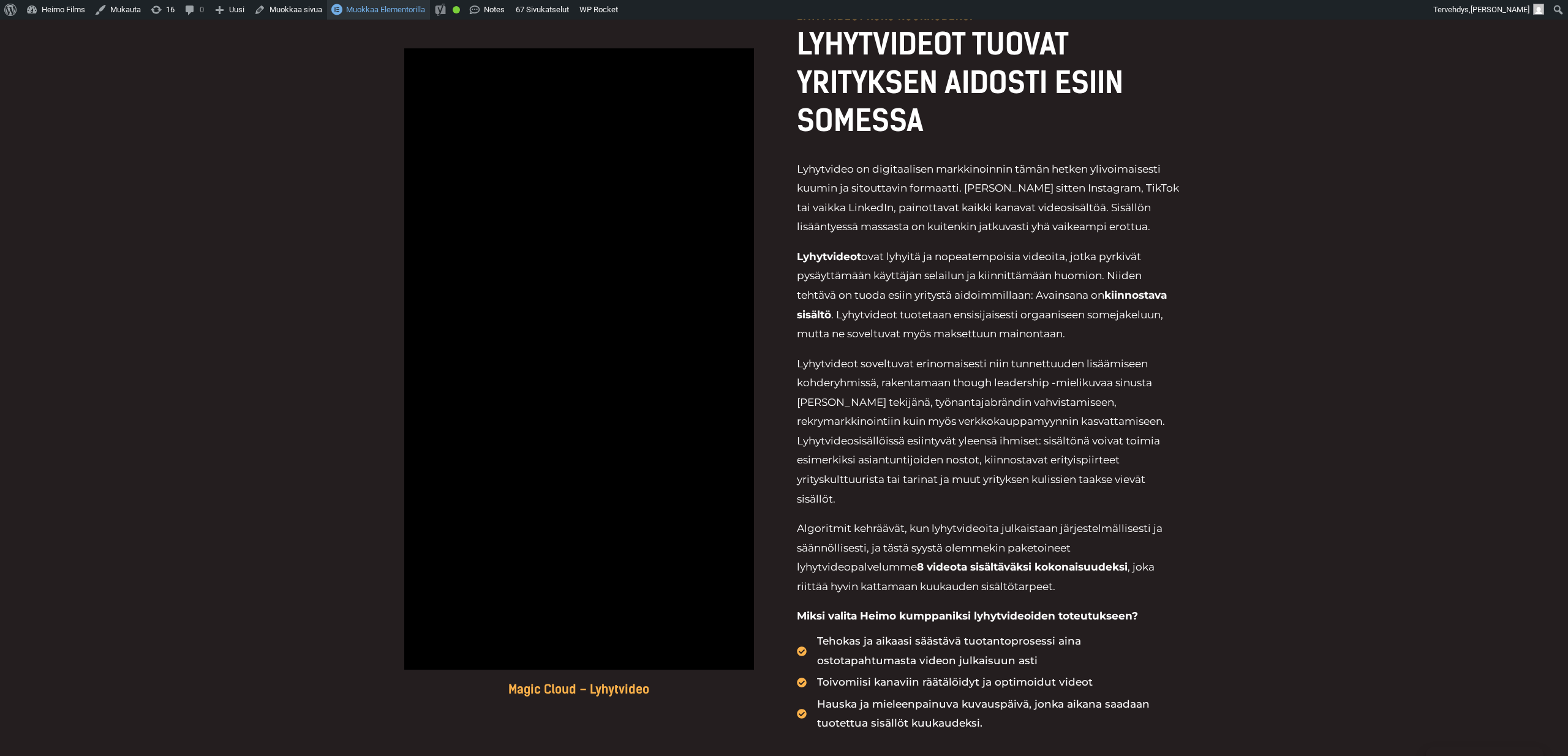
click at [403, 11] on span "Muokkaa Elementorilla" at bounding box center [386, 9] width 79 height 9
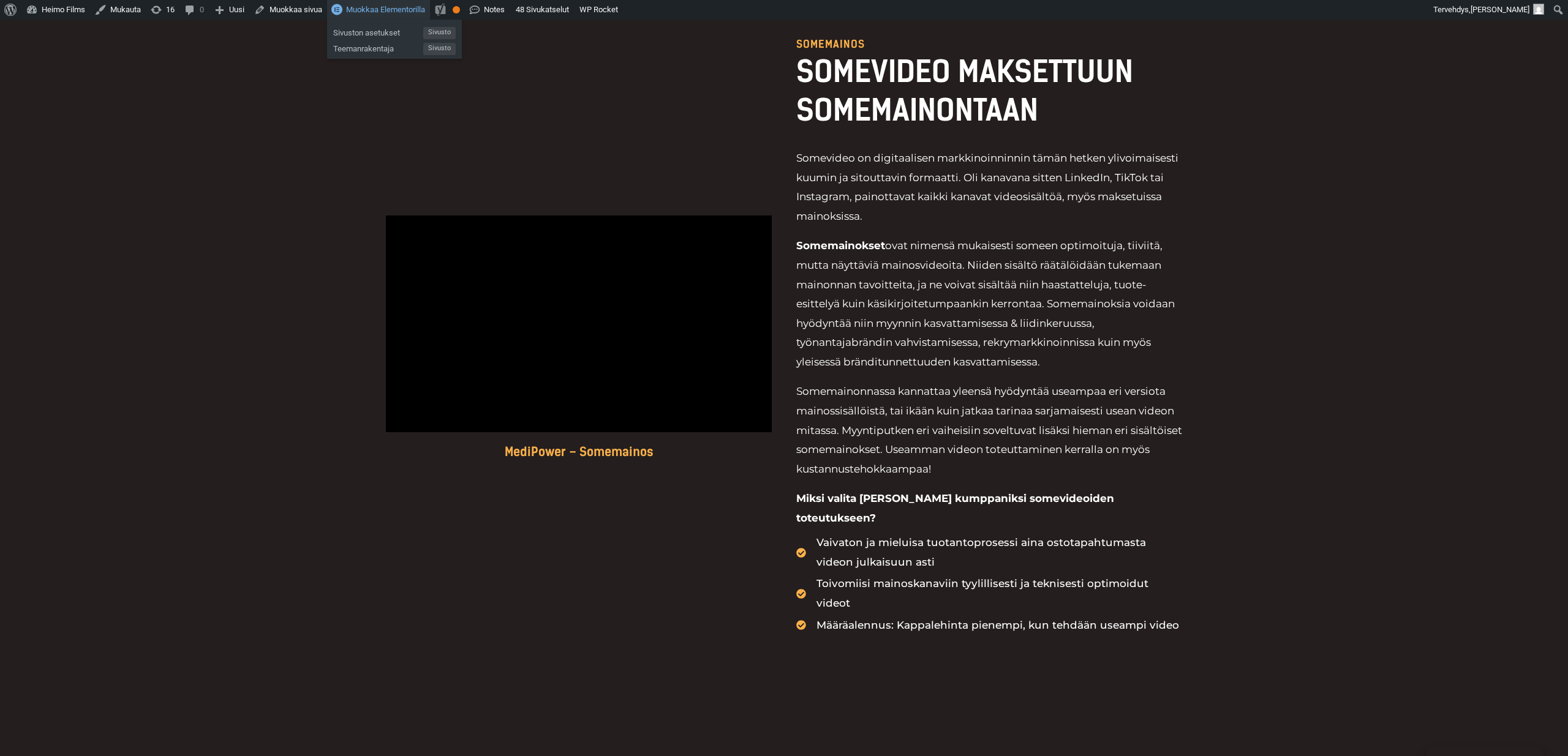
click at [358, 14] on span "Muokkaa Elementorilla" at bounding box center [386, 9] width 79 height 9
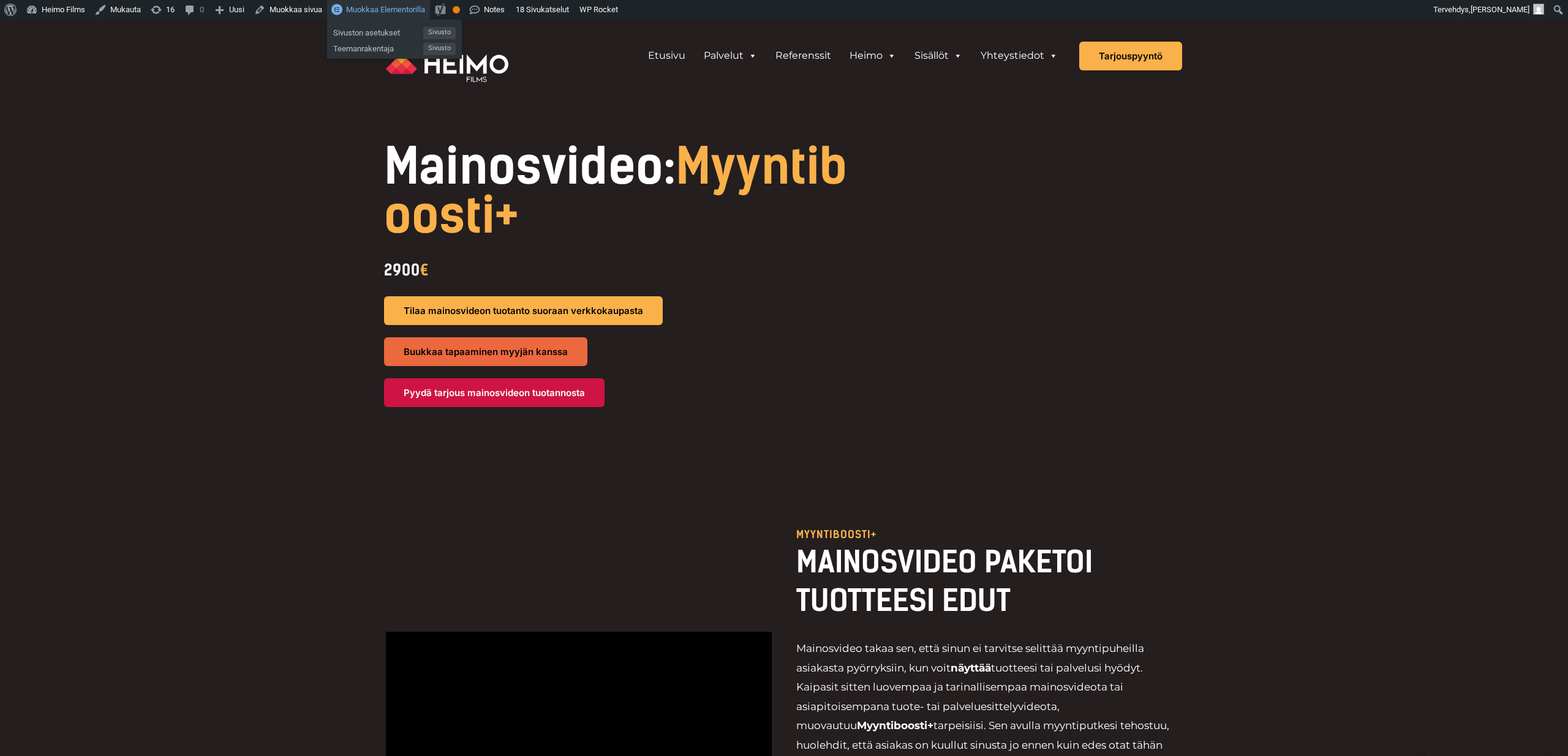
click at [388, 8] on span "Muokkaa Elementorilla" at bounding box center [386, 9] width 79 height 9
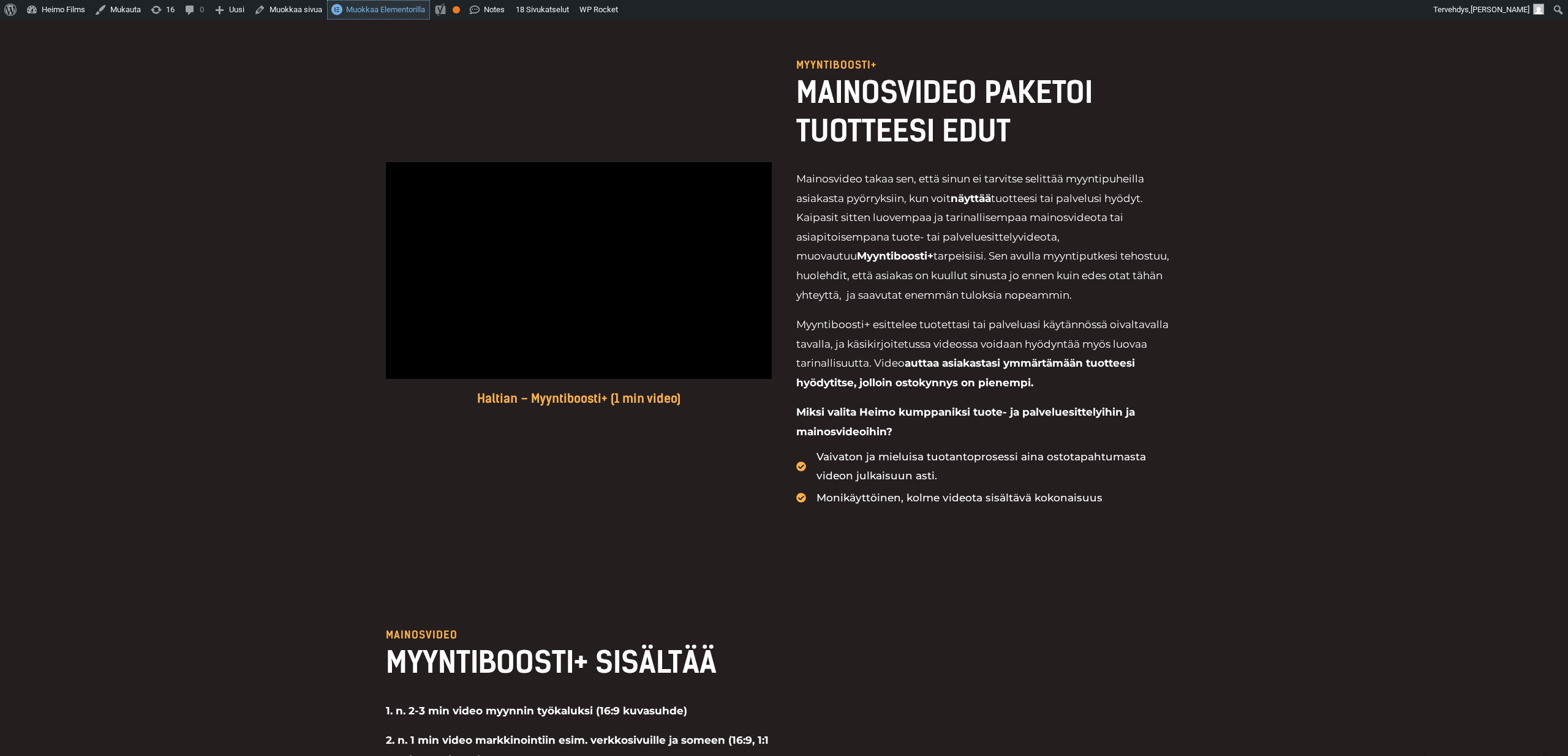
scroll to position [588, 0]
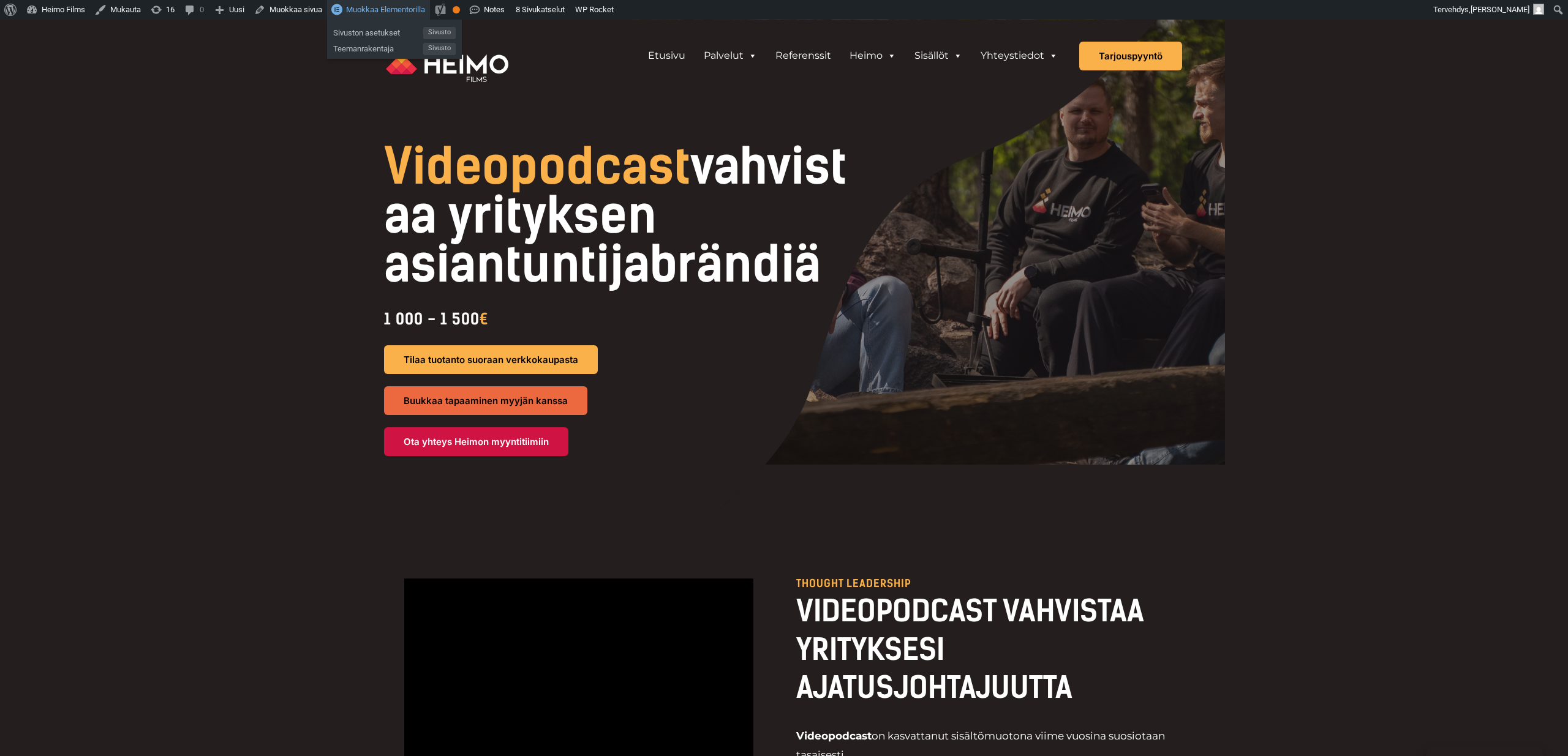
click at [402, 13] on span "Muokkaa Elementorilla" at bounding box center [386, 9] width 79 height 9
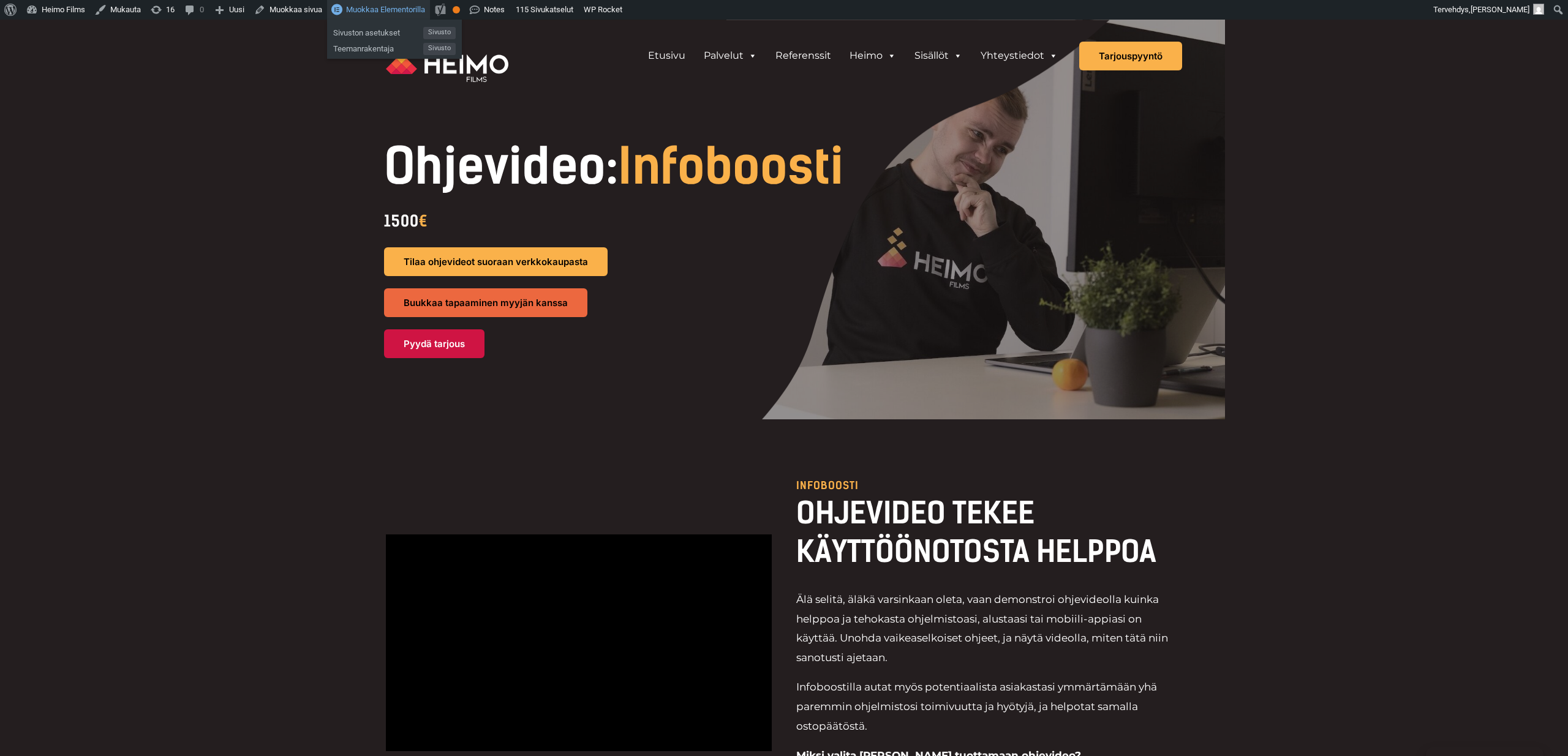
click at [415, 11] on span "Muokkaa Elementorilla" at bounding box center [386, 9] width 79 height 9
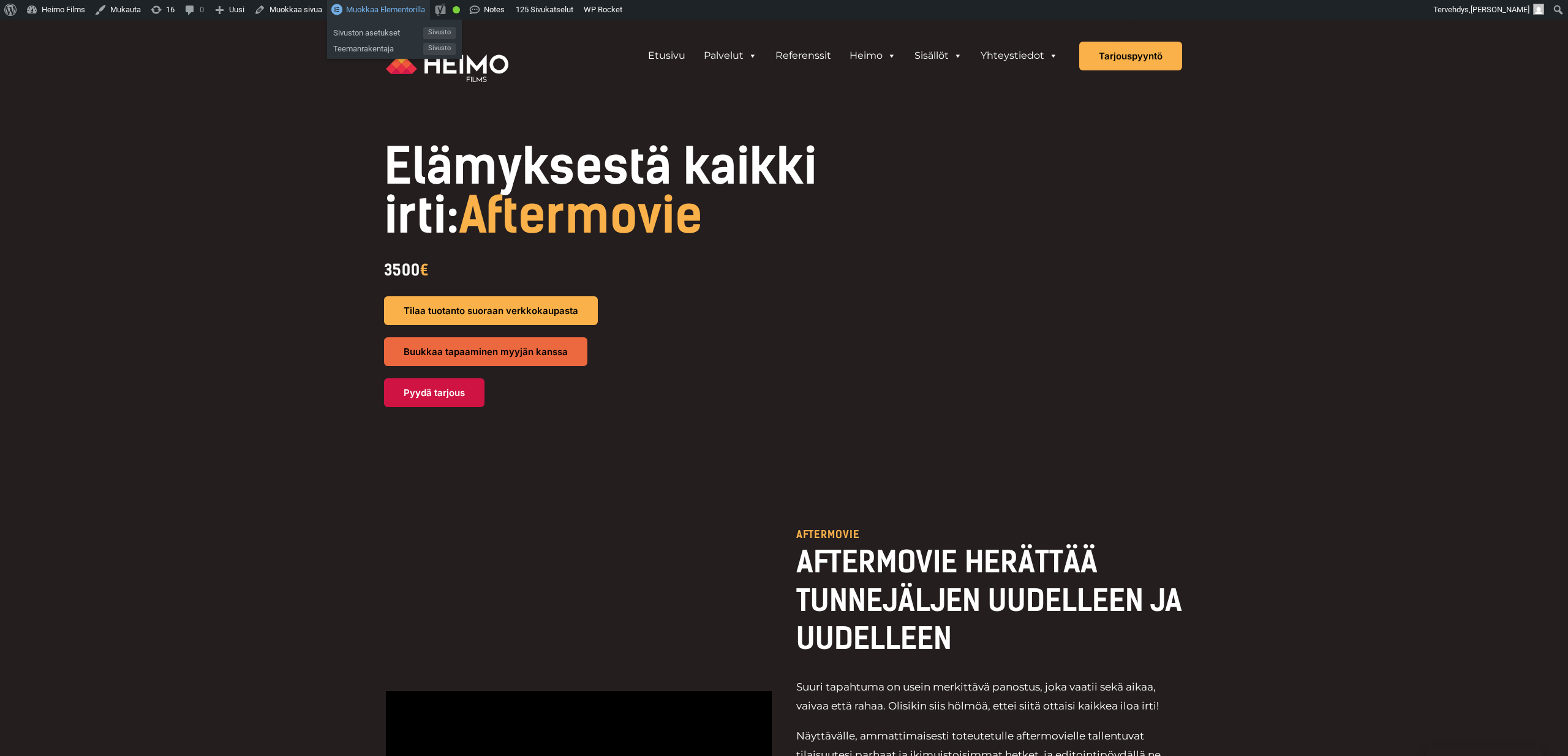
click at [423, 10] on span "Muokkaa Elementorilla" at bounding box center [386, 9] width 79 height 9
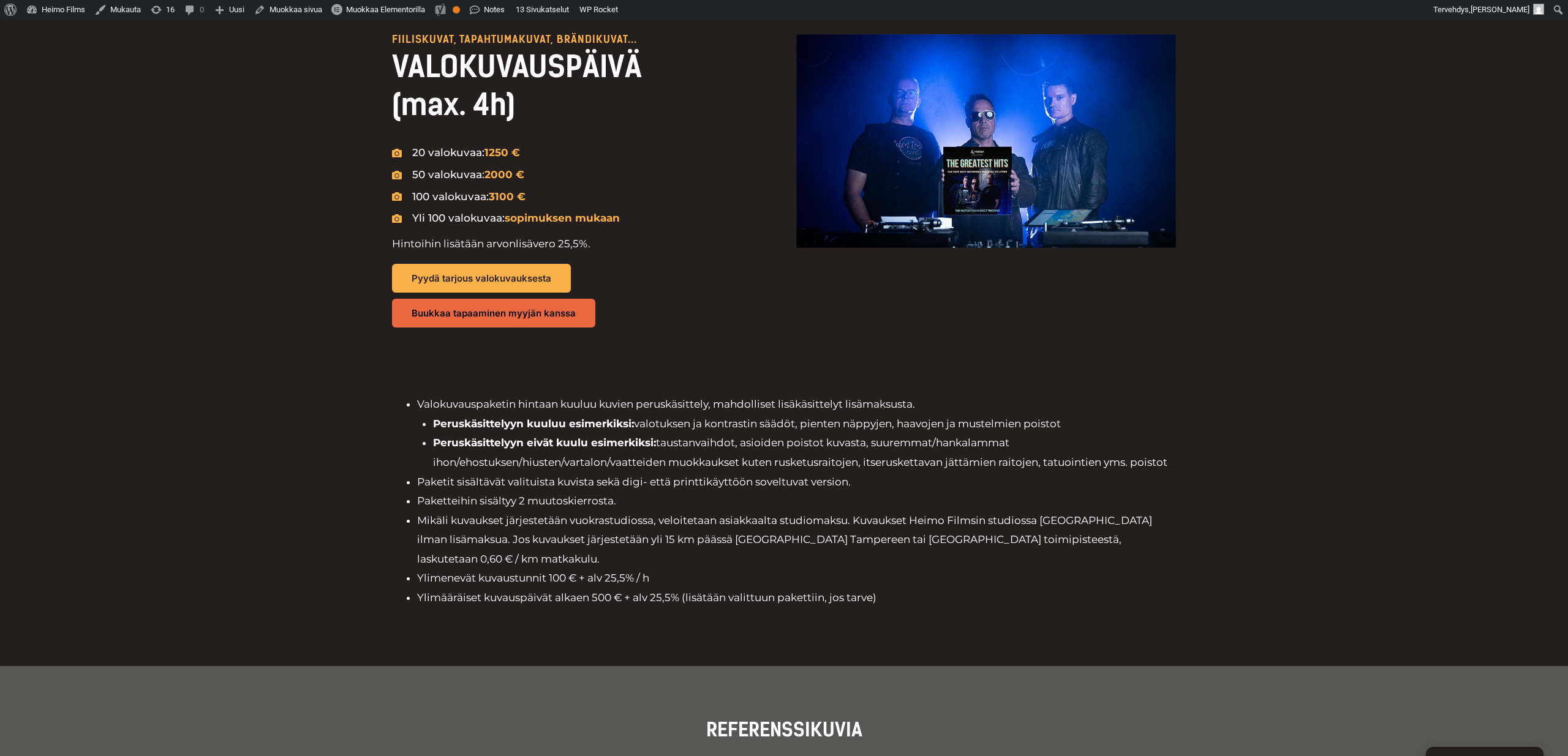
scroll to position [951, 0]
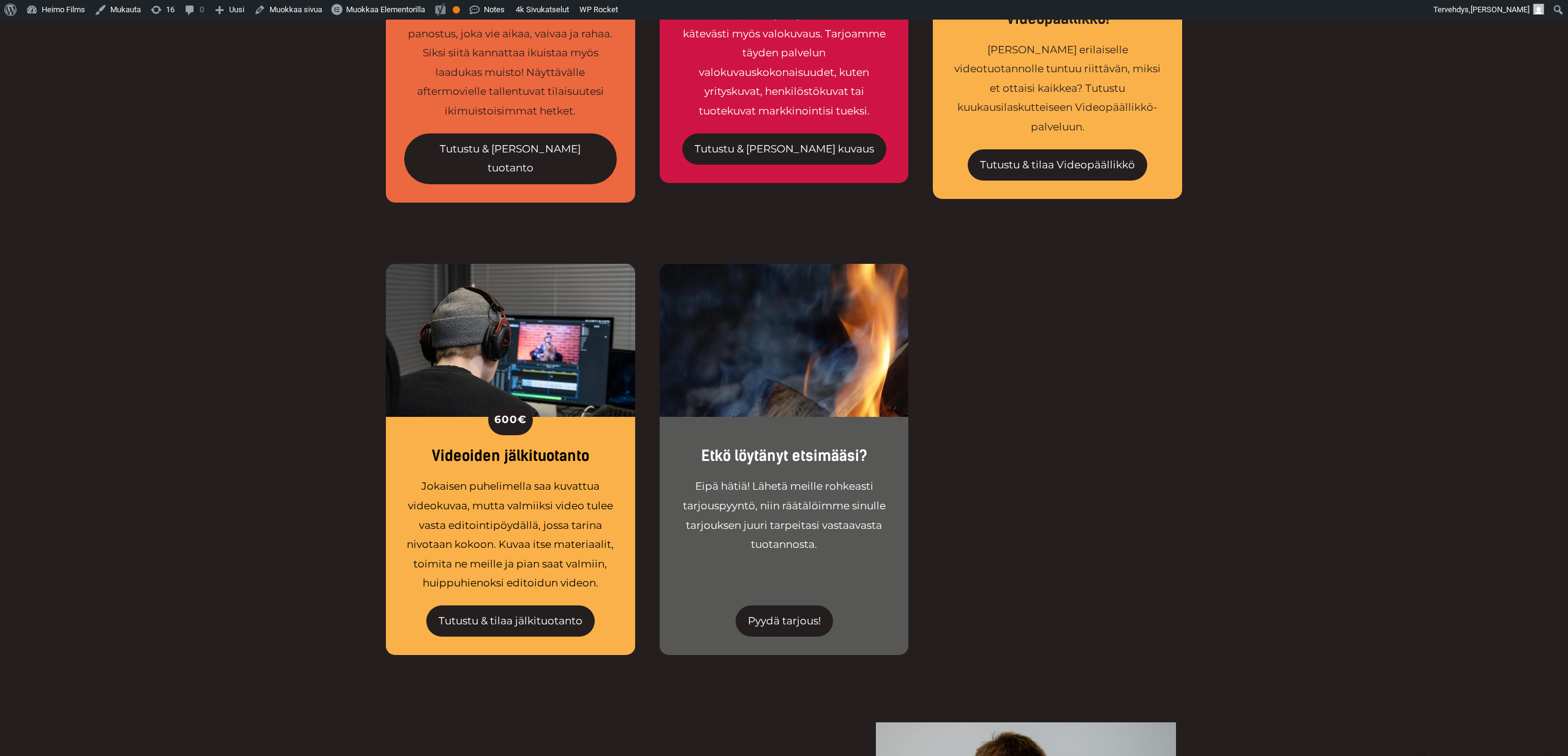
click at [297, 482] on div "600 € Videoiden jälkituotanto Jokaisen puhelimella saa kuvattua videokuvaa, mut…" at bounding box center [784, 490] width 1568 height 453
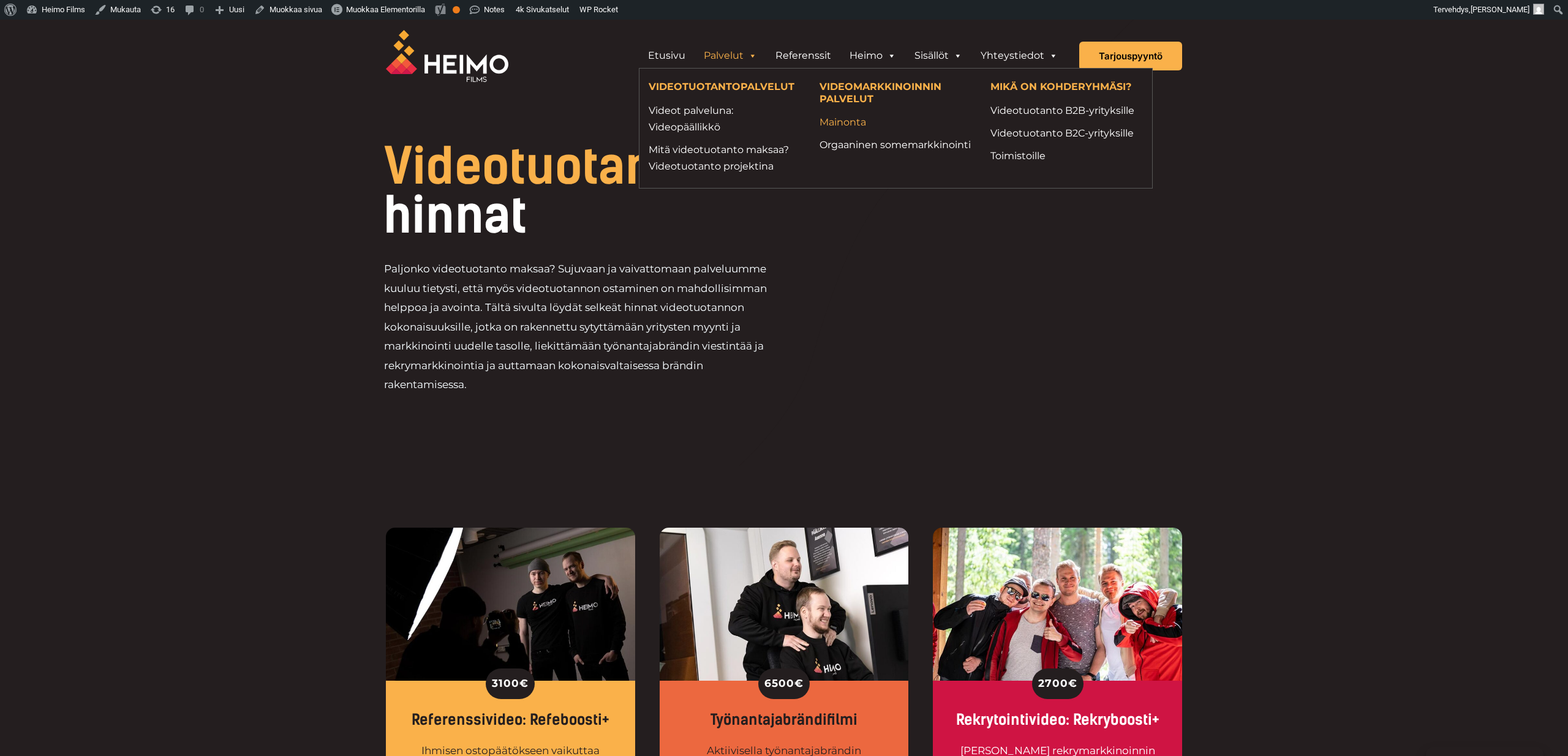
click at [860, 122] on link "Mainonta" at bounding box center [895, 122] width 153 height 17
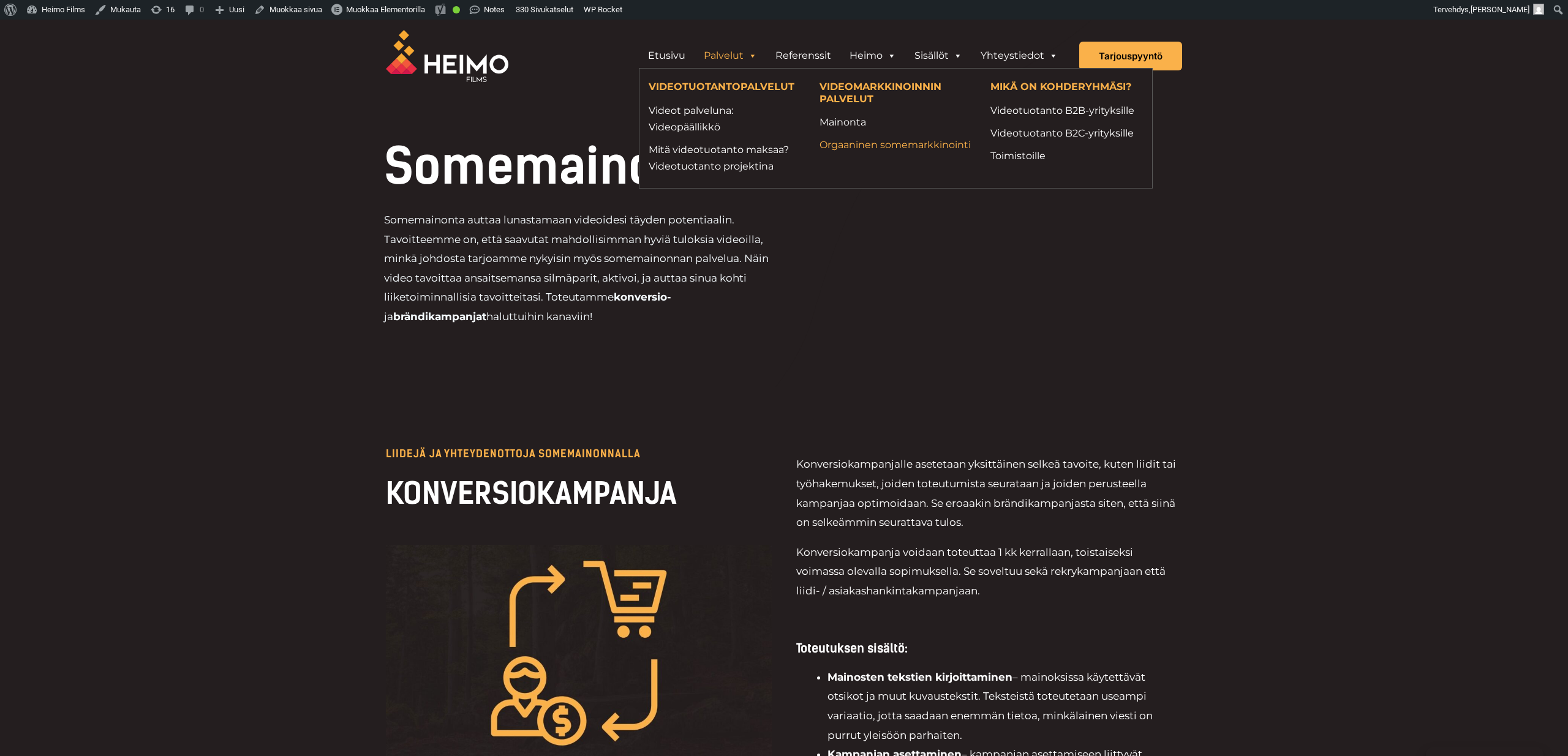
click at [867, 153] on link "Orgaaninen somemarkkinointi" at bounding box center [895, 145] width 153 height 17
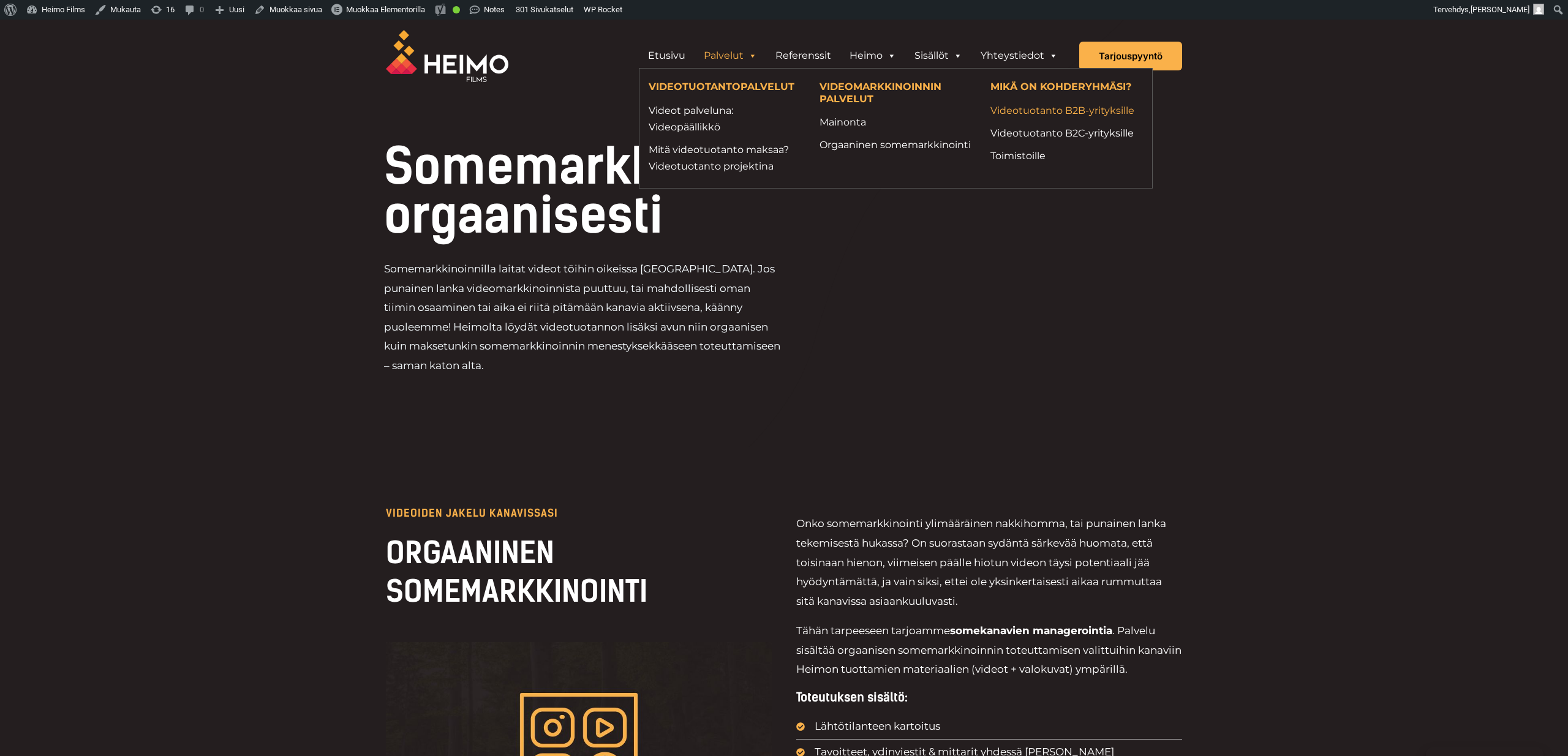
click at [1089, 114] on link "Videotuotanto B2B-yrityksille" at bounding box center [1066, 111] width 153 height 17
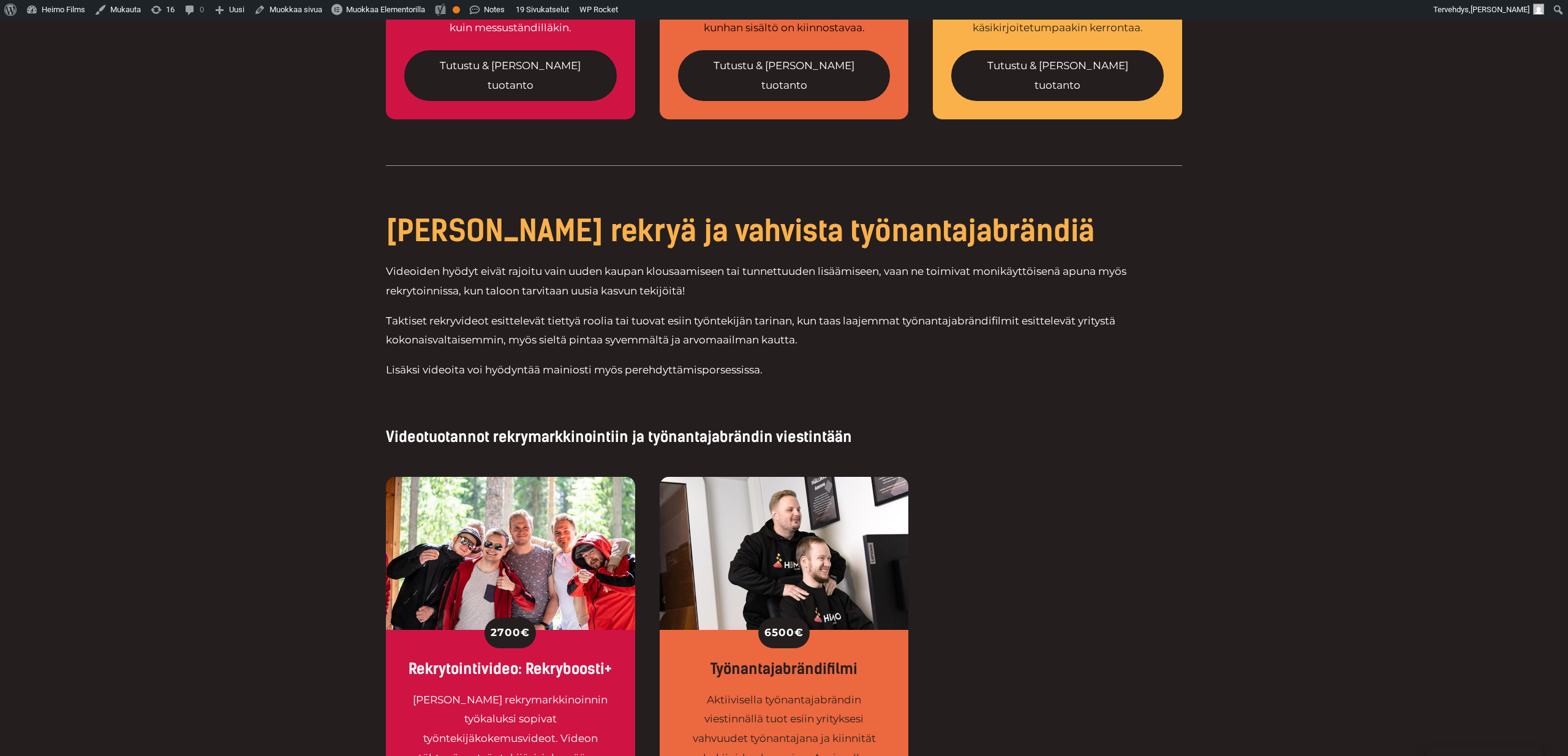
scroll to position [2328, 0]
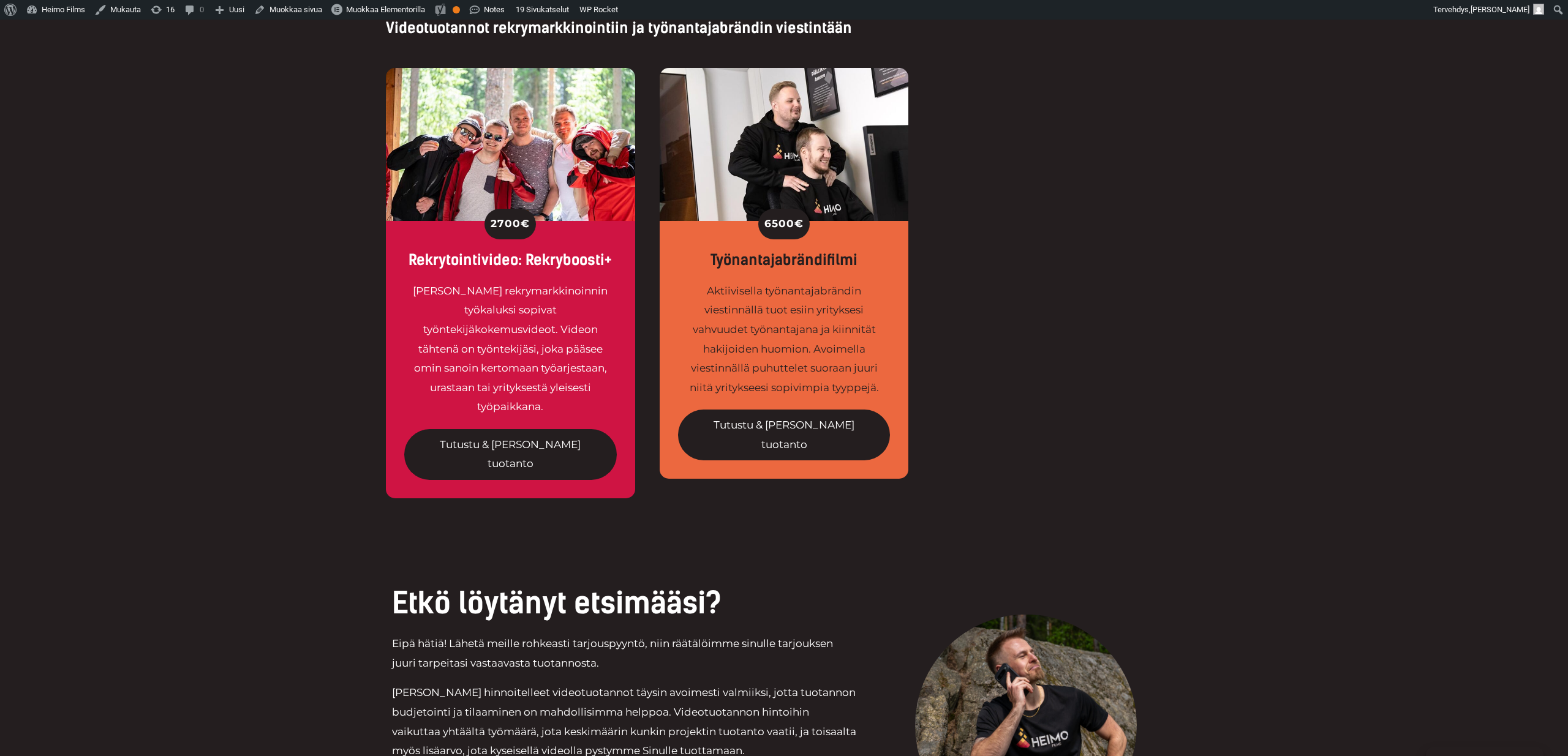
click at [329, 535] on div "Etkö löytänyt etsimääsi? Eipä hätiä! Lähetä meille rohkeasti tarjouspyyntö, nii…" at bounding box center [784, 754] width 1568 height 440
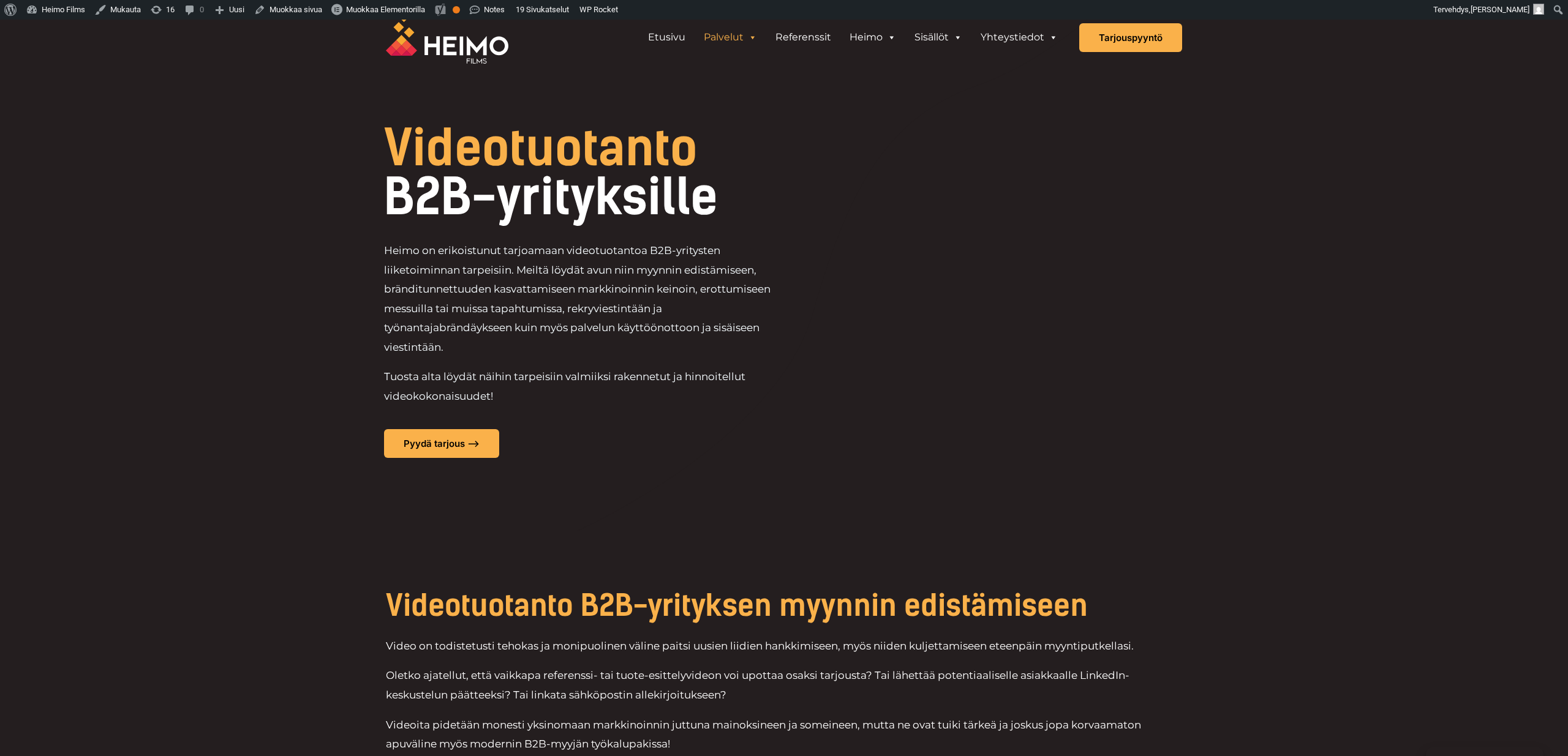
scroll to position [0, 0]
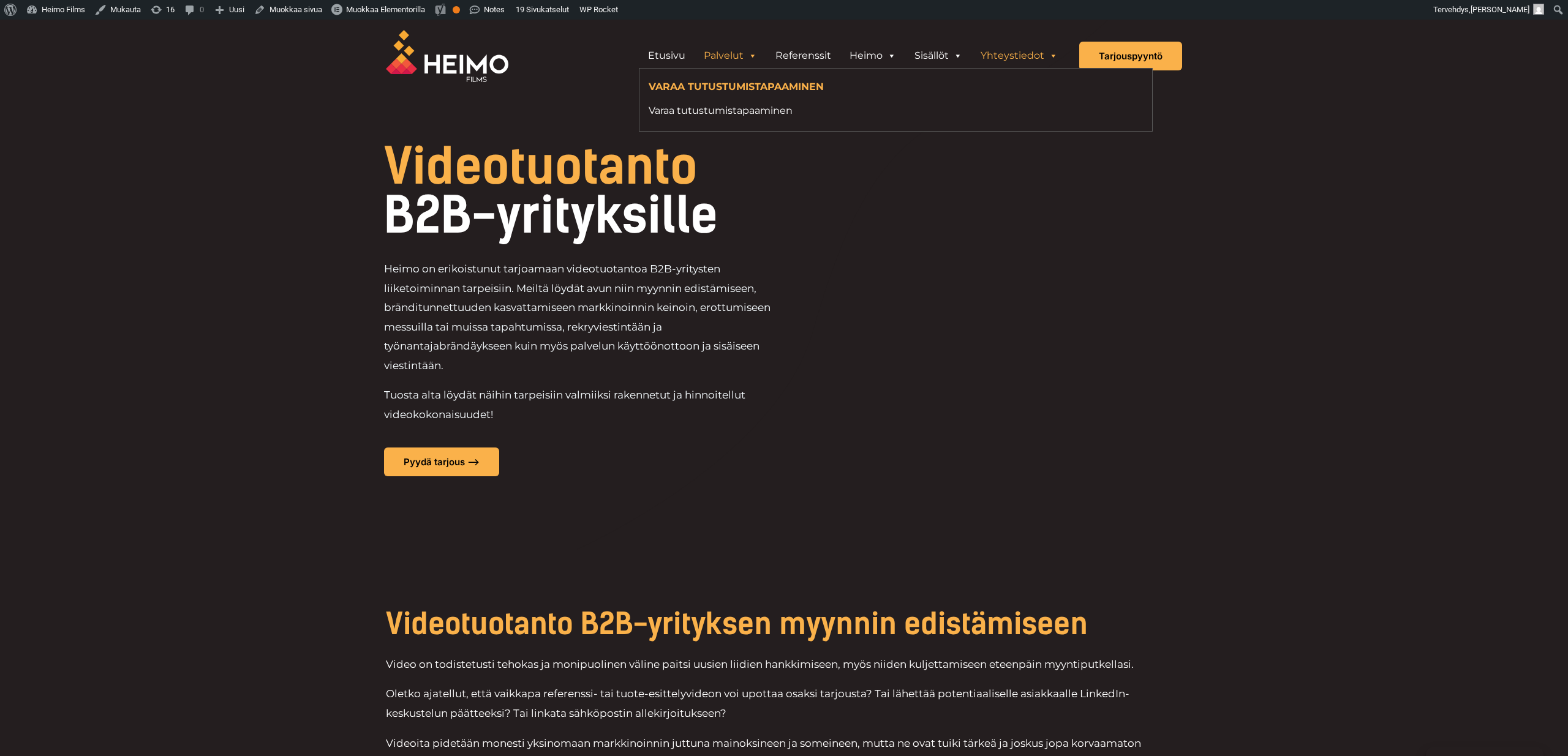
click at [1026, 53] on link "Yhteystiedot" at bounding box center [1019, 55] width 96 height 24
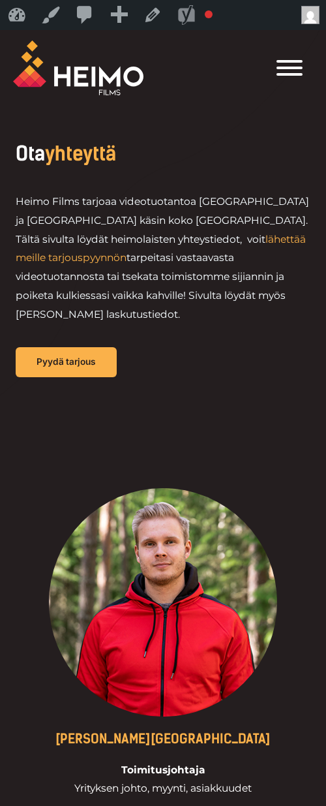
click at [289, 63] on span "Toggle Menu" at bounding box center [290, 61] width 26 height 3
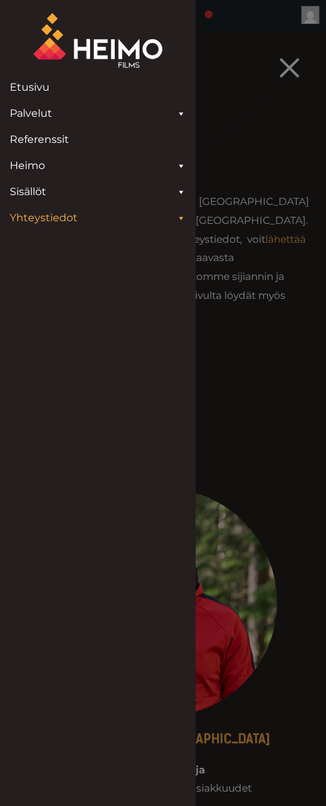
click at [178, 217] on span "Header Widget 1" at bounding box center [181, 218] width 10 height 26
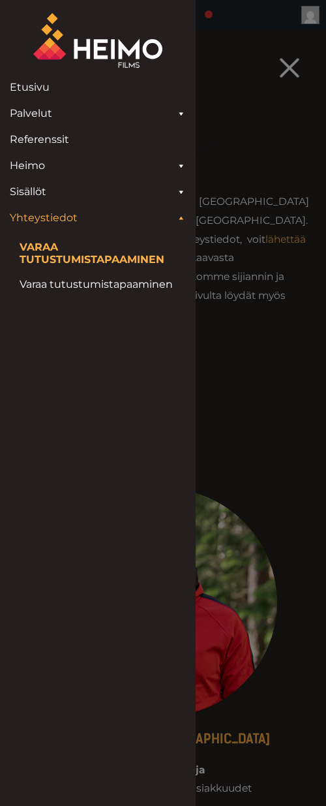
click at [179, 216] on span "Header Widget 1" at bounding box center [181, 218] width 10 height 26
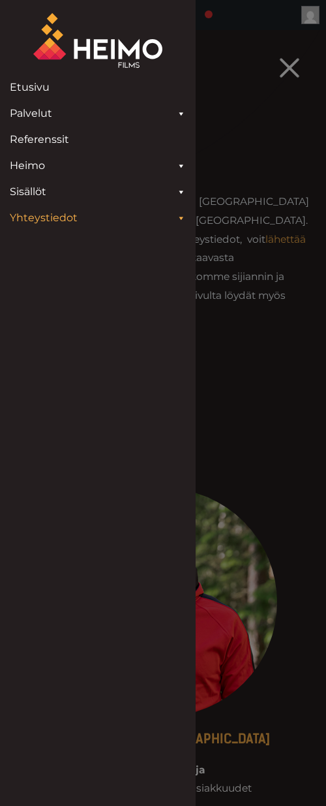
click at [179, 190] on span "Header Widget 1" at bounding box center [181, 192] width 10 height 26
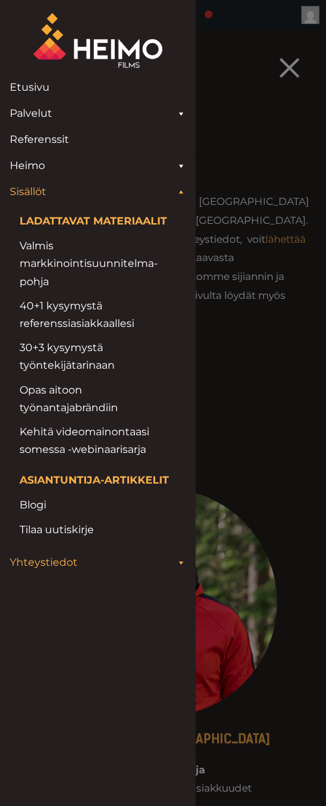
click at [179, 190] on span "Header Widget 1" at bounding box center [181, 192] width 10 height 26
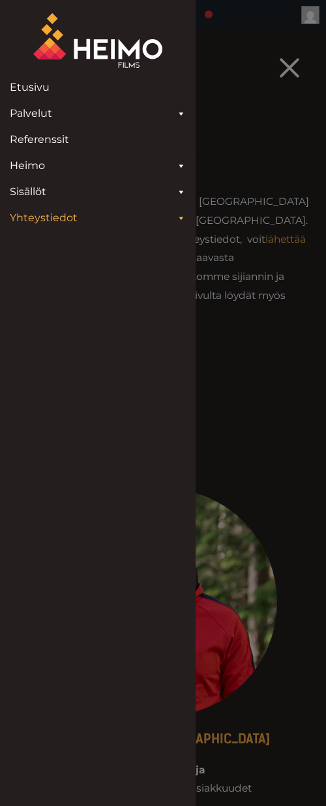
click at [180, 168] on span "Header Widget 1" at bounding box center [181, 166] width 10 height 26
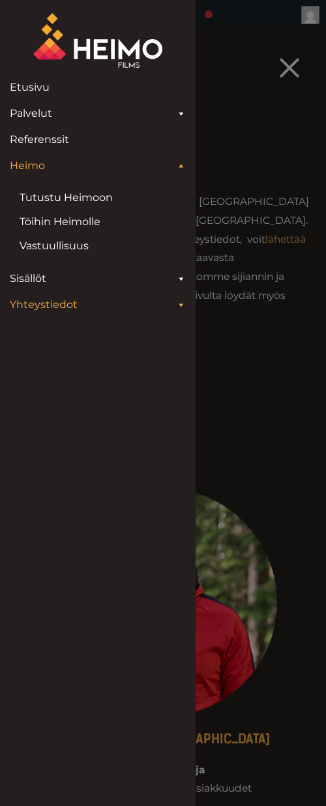
click at [180, 168] on span "Header Widget 1" at bounding box center [181, 166] width 10 height 26
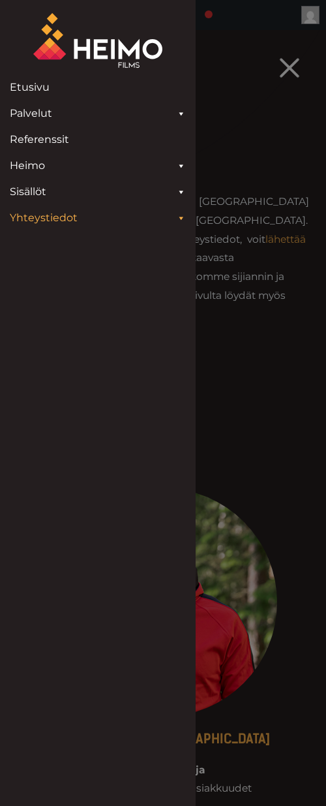
click at [179, 115] on span "Header Widget 1" at bounding box center [181, 114] width 10 height 26
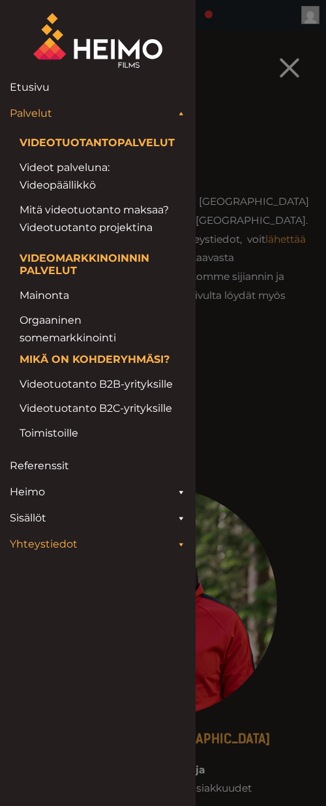
click at [179, 115] on span "Header Widget 1" at bounding box center [181, 114] width 10 height 26
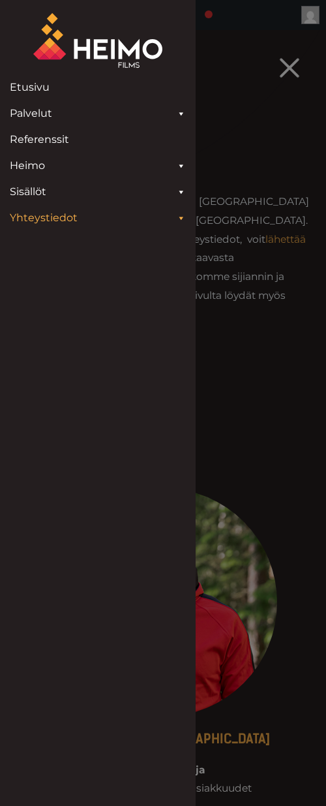
click at [284, 69] on div "Header Widget 1" at bounding box center [290, 68] width 34 height 26
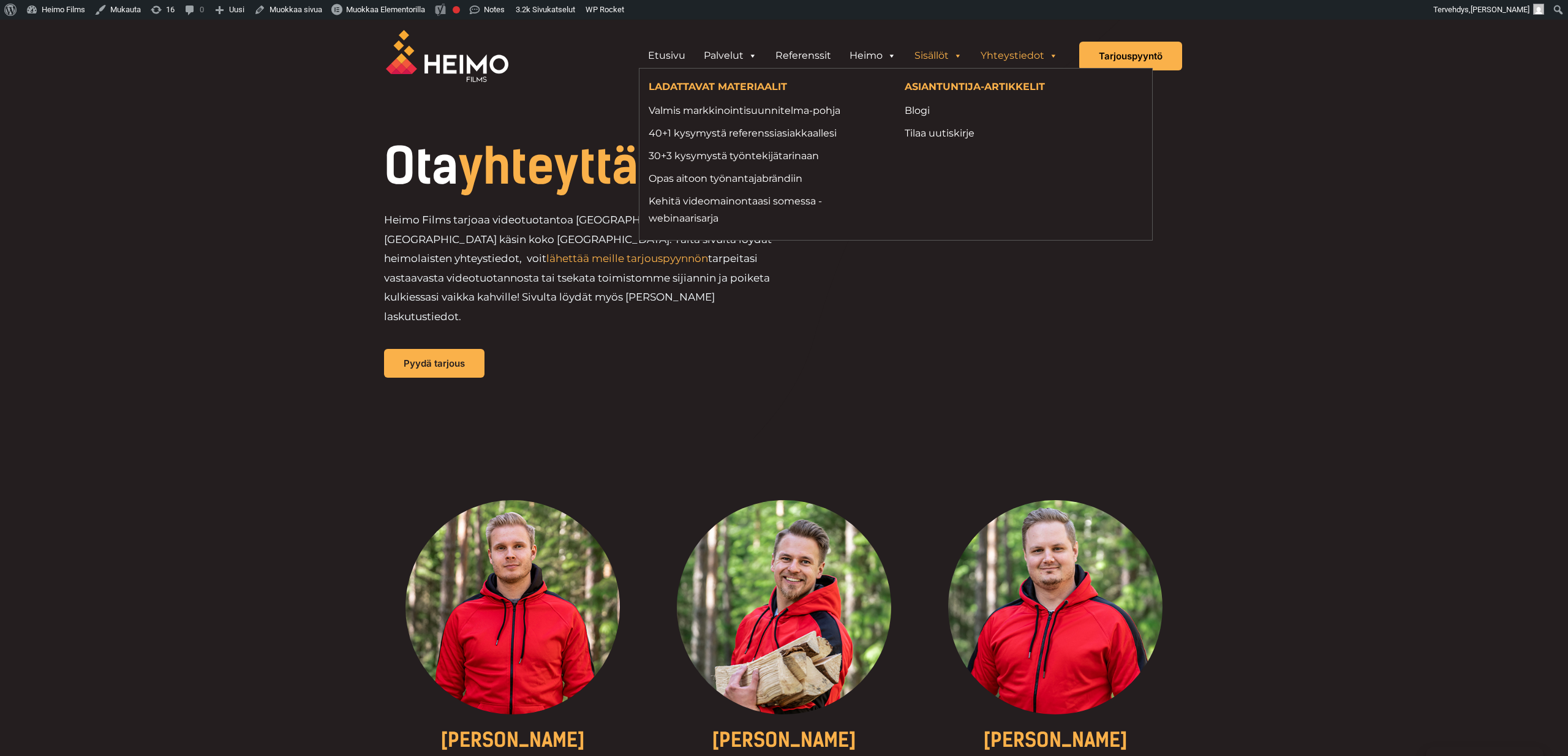
click at [932, 50] on link "Sisällöt" at bounding box center [938, 55] width 66 height 24
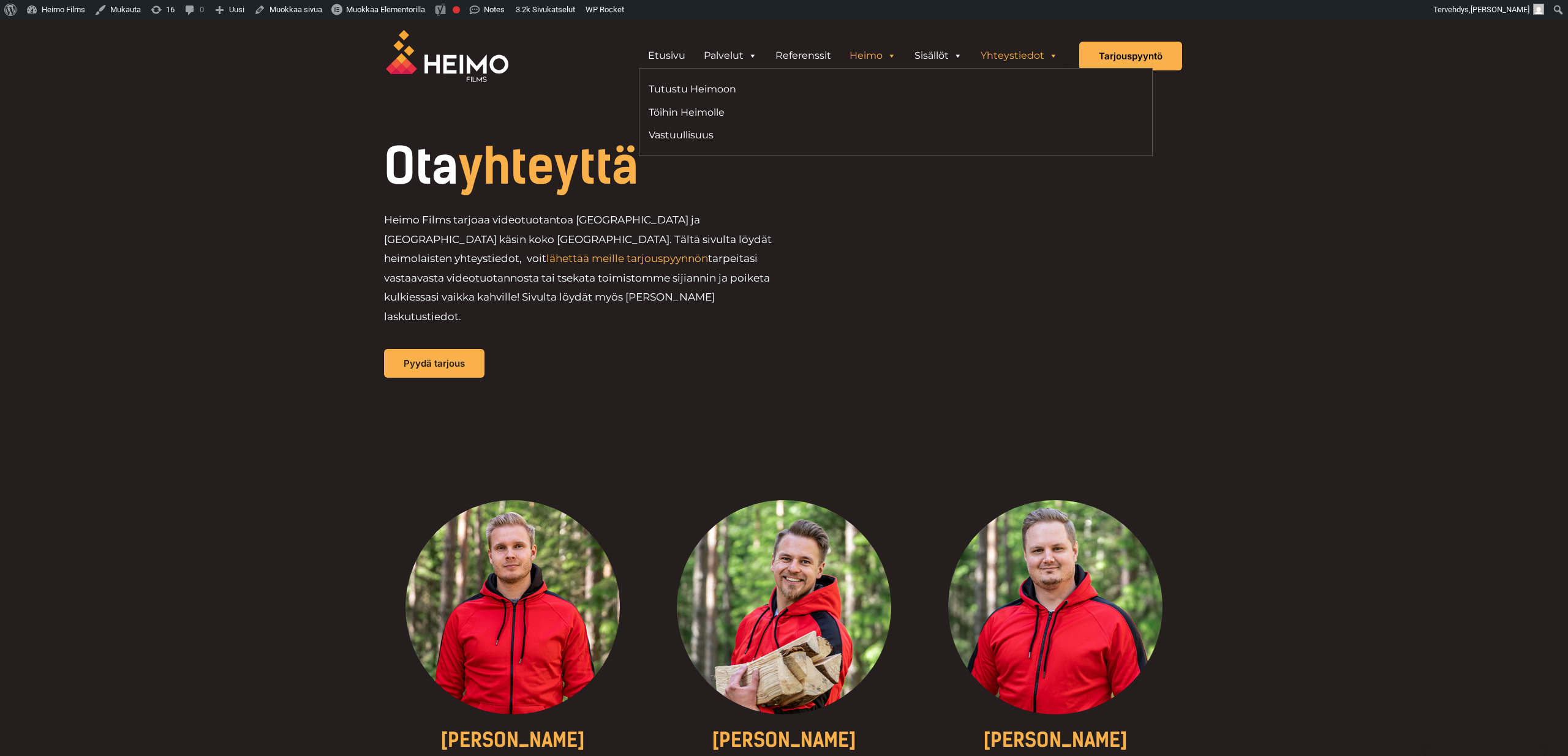
click at [869, 57] on link "Heimo" at bounding box center [873, 55] width 65 height 24
click at [799, 54] on link "Referenssit" at bounding box center [803, 55] width 74 height 24
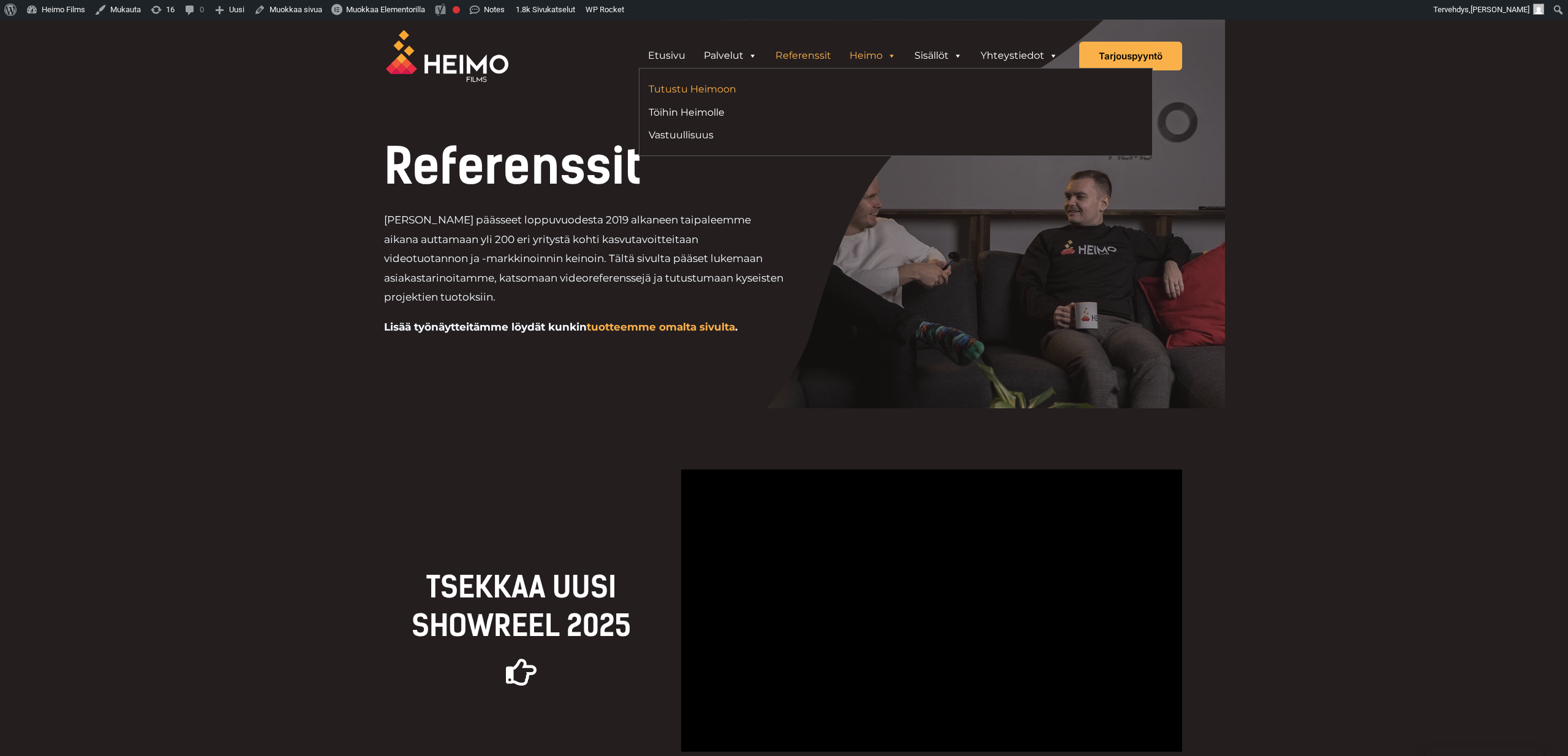
click at [708, 91] on link "Tutustu Heimoon" at bounding box center [767, 89] width 237 height 17
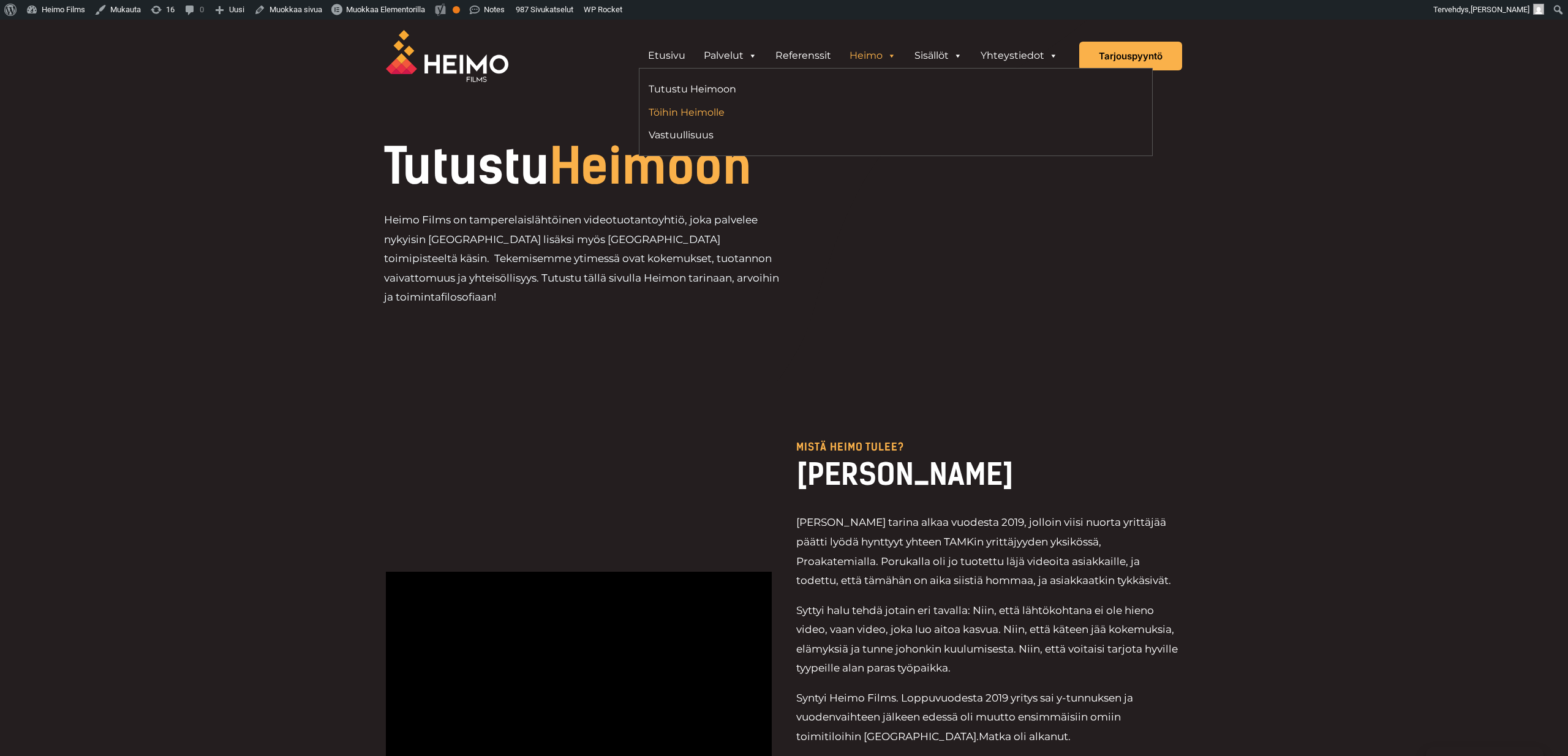
click at [724, 115] on link "Töihin Heimolle" at bounding box center [767, 113] width 237 height 17
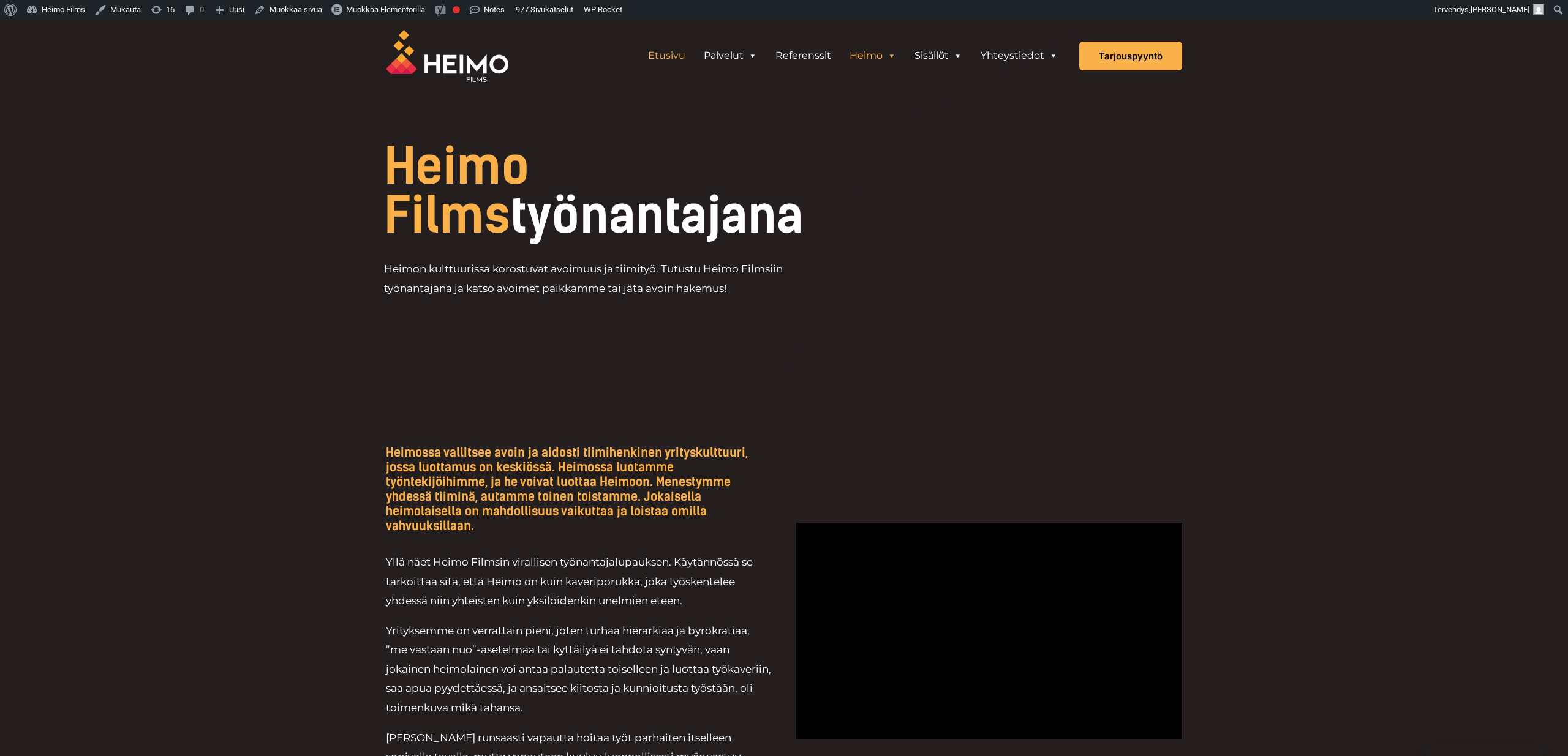
click at [673, 55] on link "Etusivu" at bounding box center [666, 55] width 55 height 24
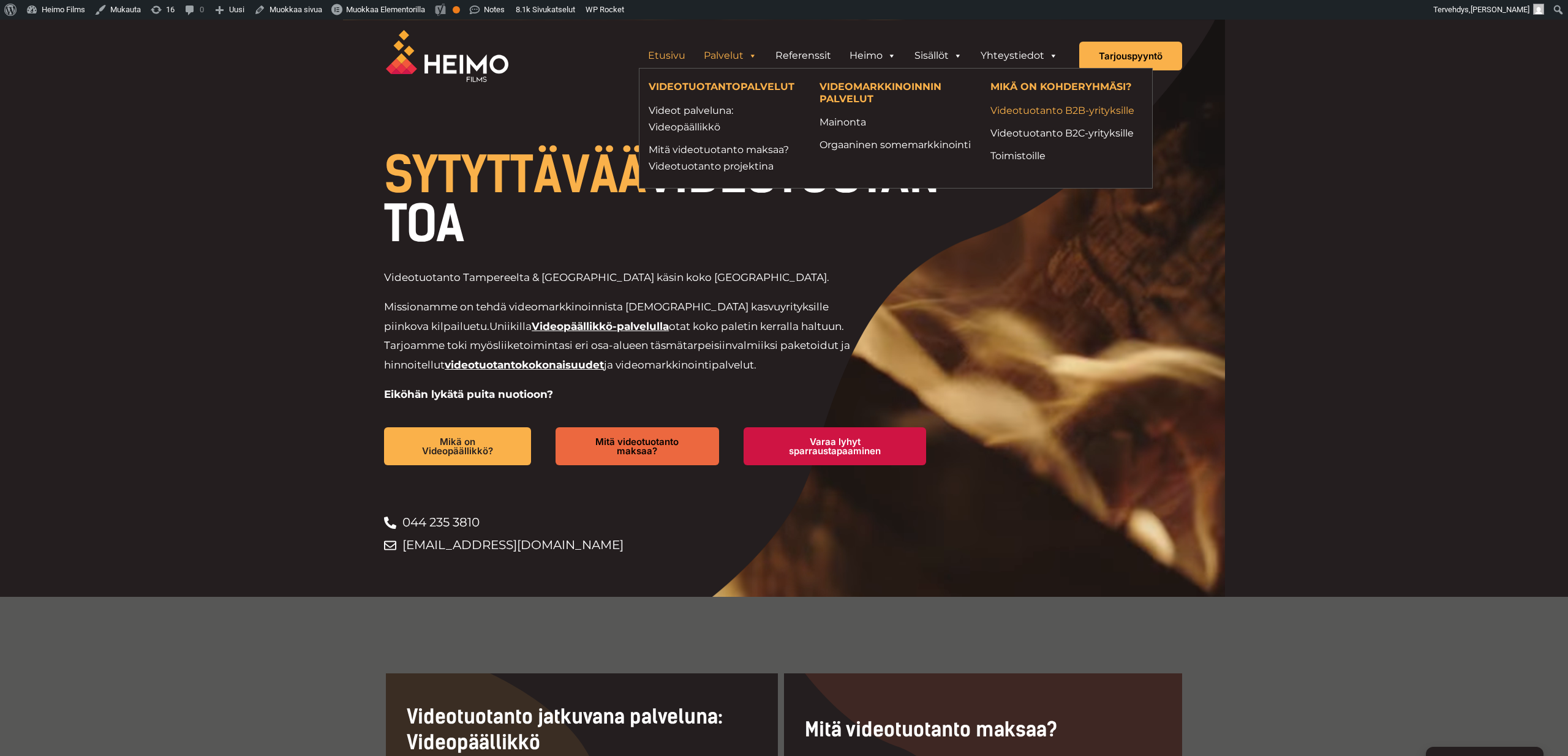
click at [1050, 113] on link "Videotuotanto B2B-yrityksille" at bounding box center [1066, 111] width 153 height 17
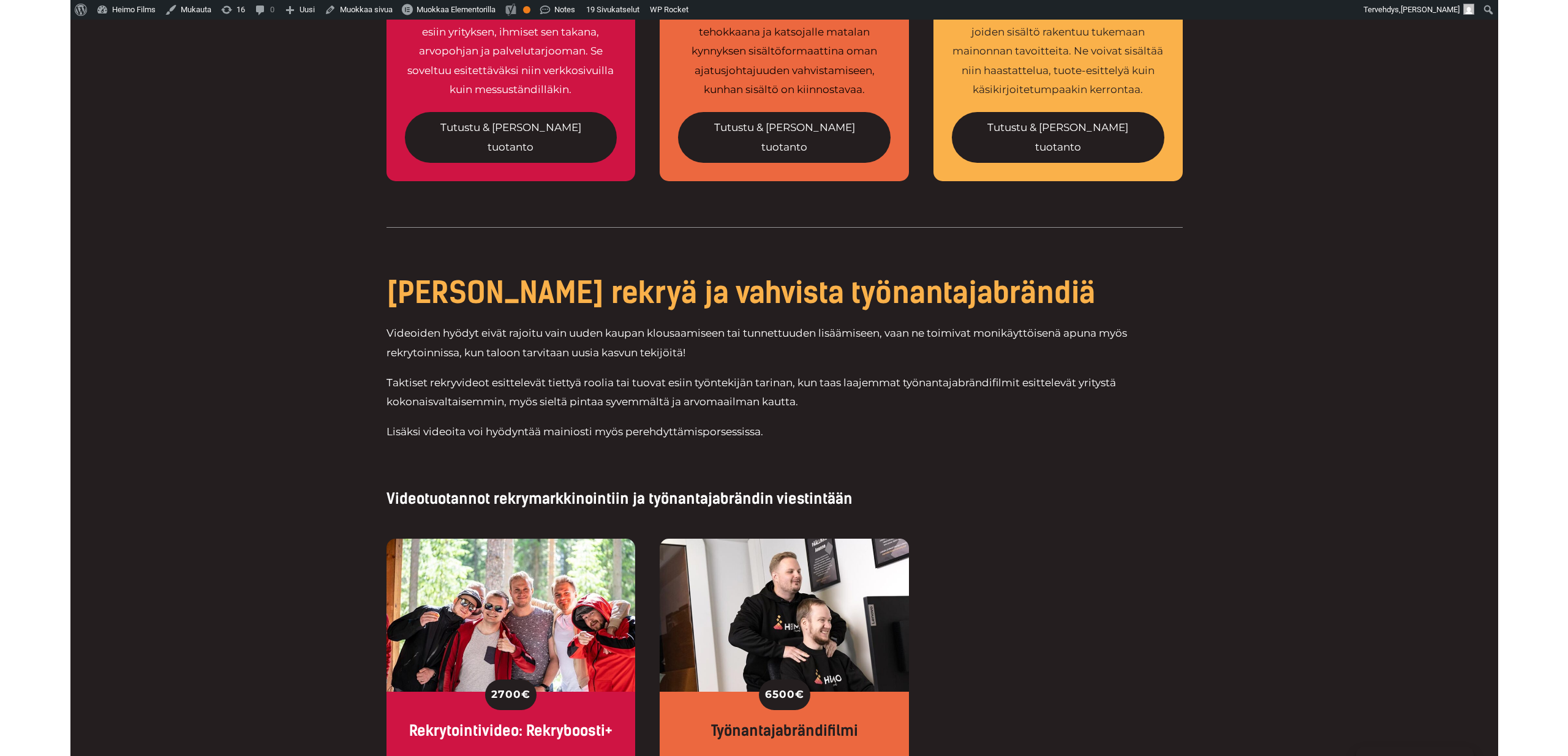
scroll to position [1859, 0]
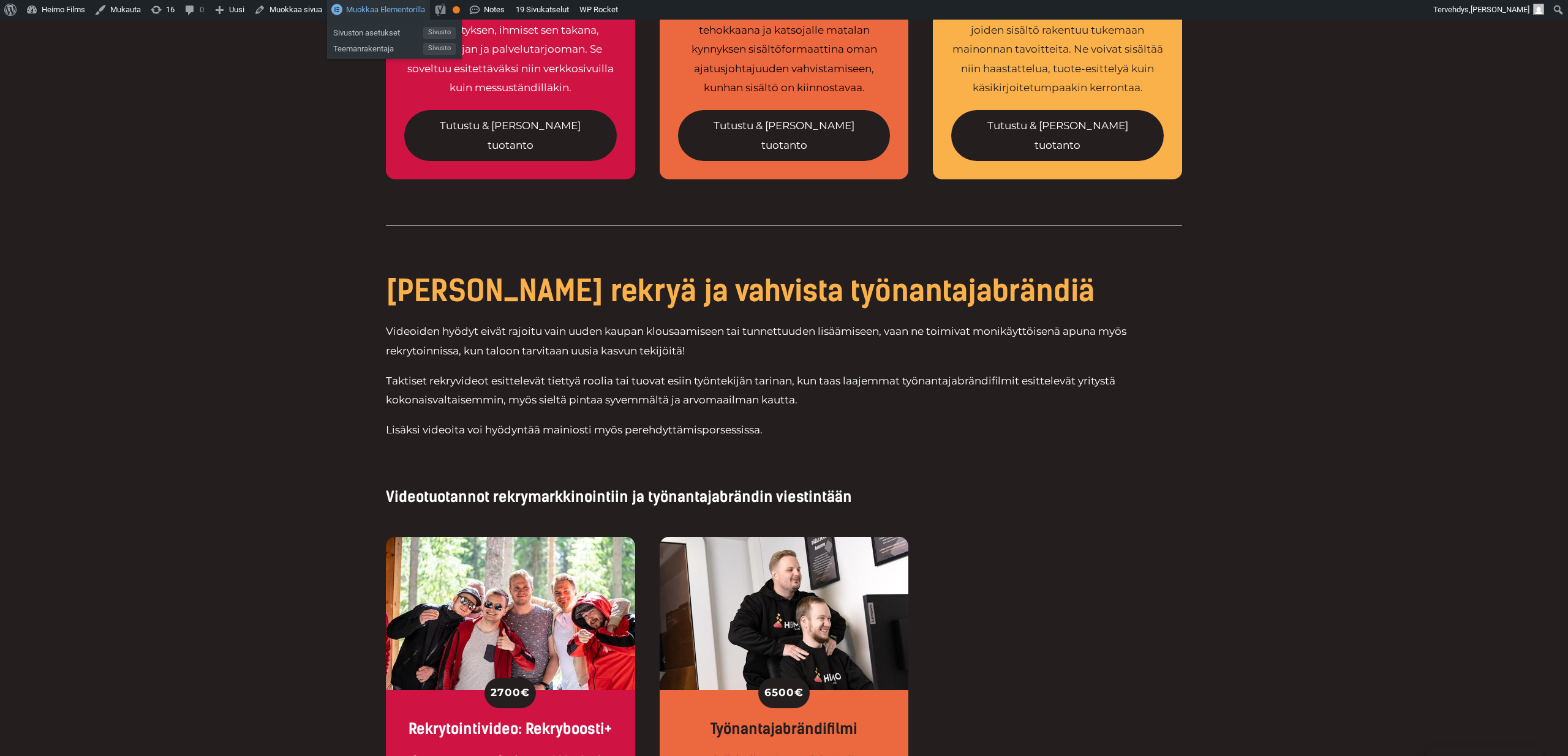
click at [386, 9] on span "Muokkaa Elementorilla" at bounding box center [386, 9] width 79 height 9
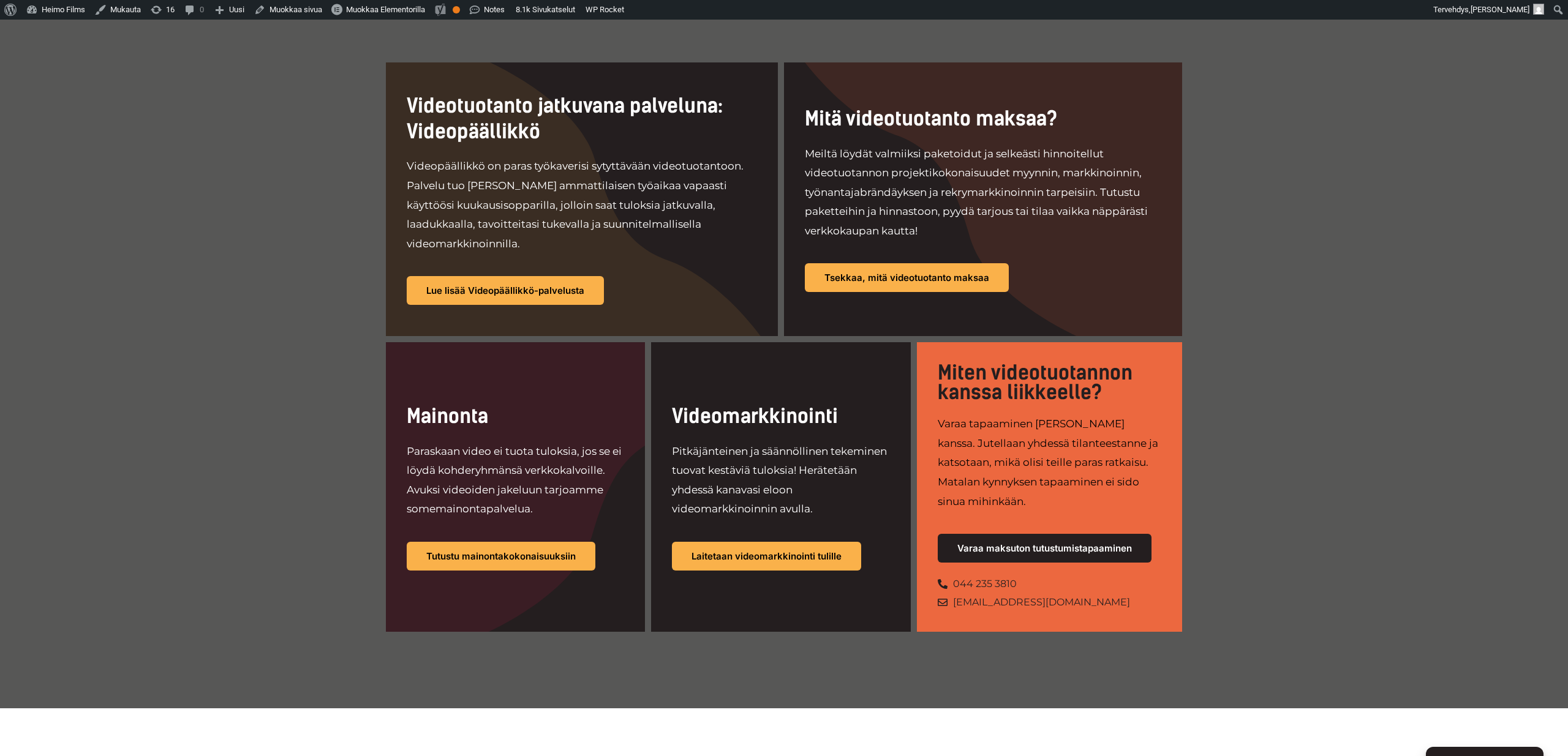
scroll to position [873, 0]
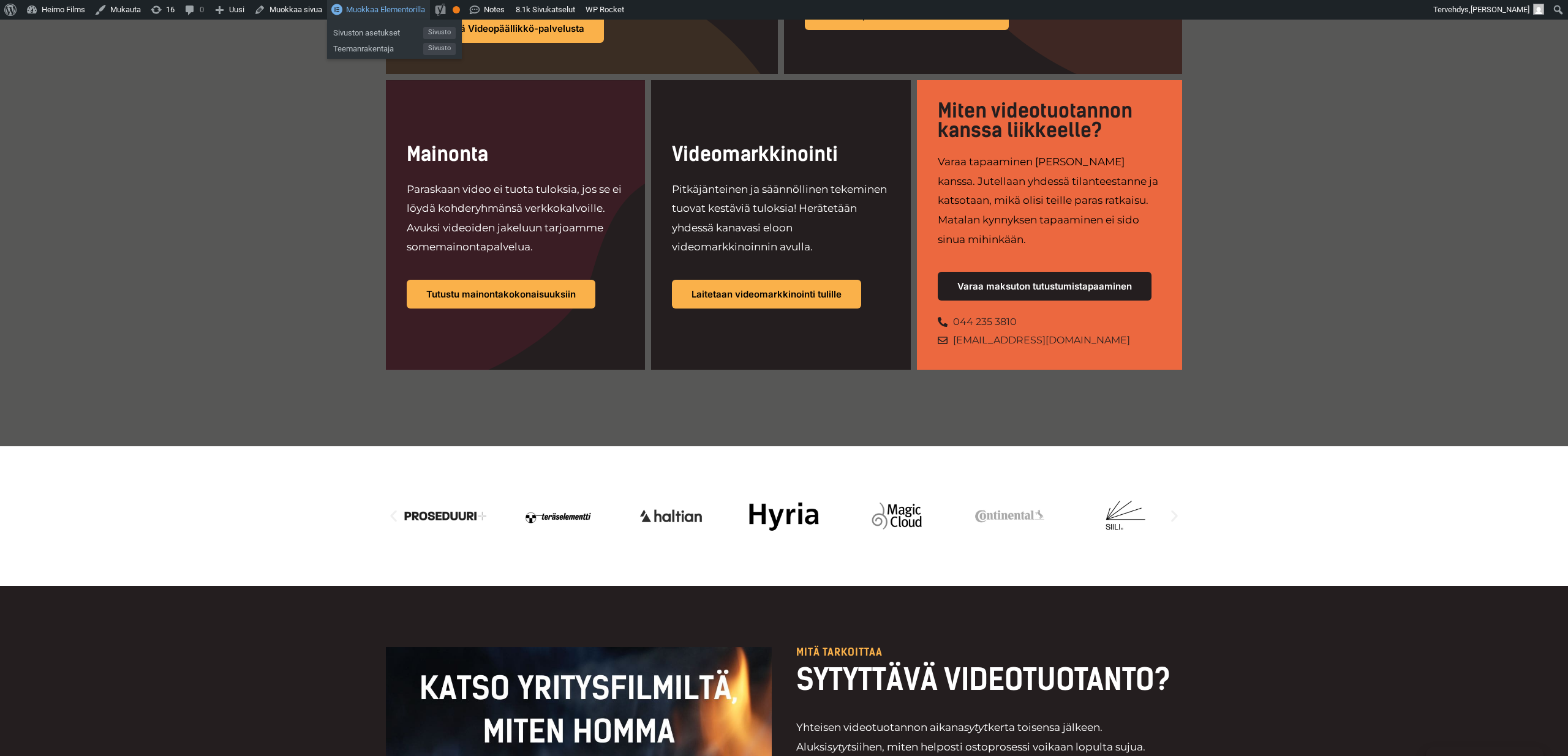
click at [400, 9] on span "Muokkaa Elementorilla" at bounding box center [386, 9] width 79 height 9
